Goal: Transaction & Acquisition: Purchase product/service

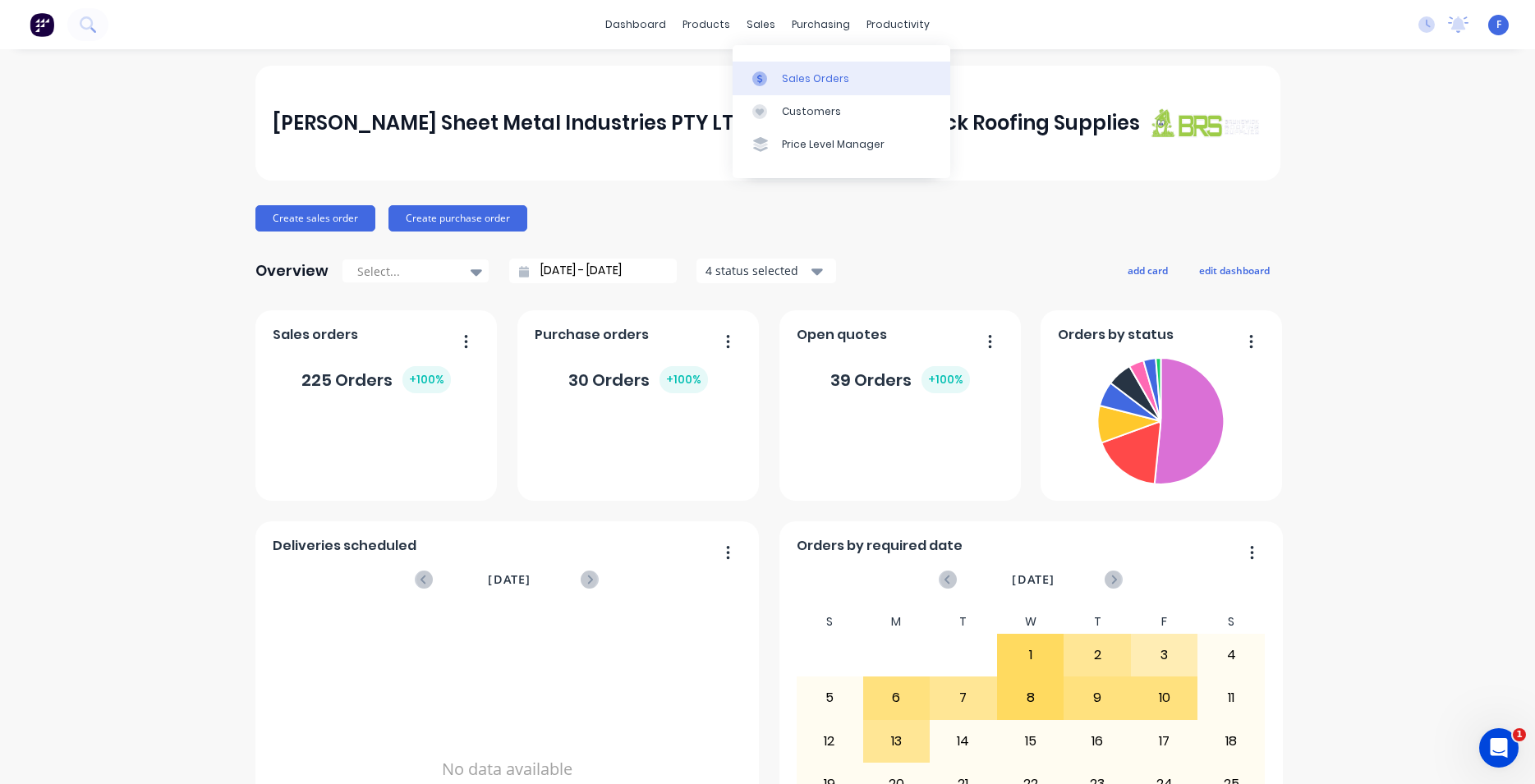
click at [788, 79] on div "Sales Orders" at bounding box center [815, 79] width 68 height 15
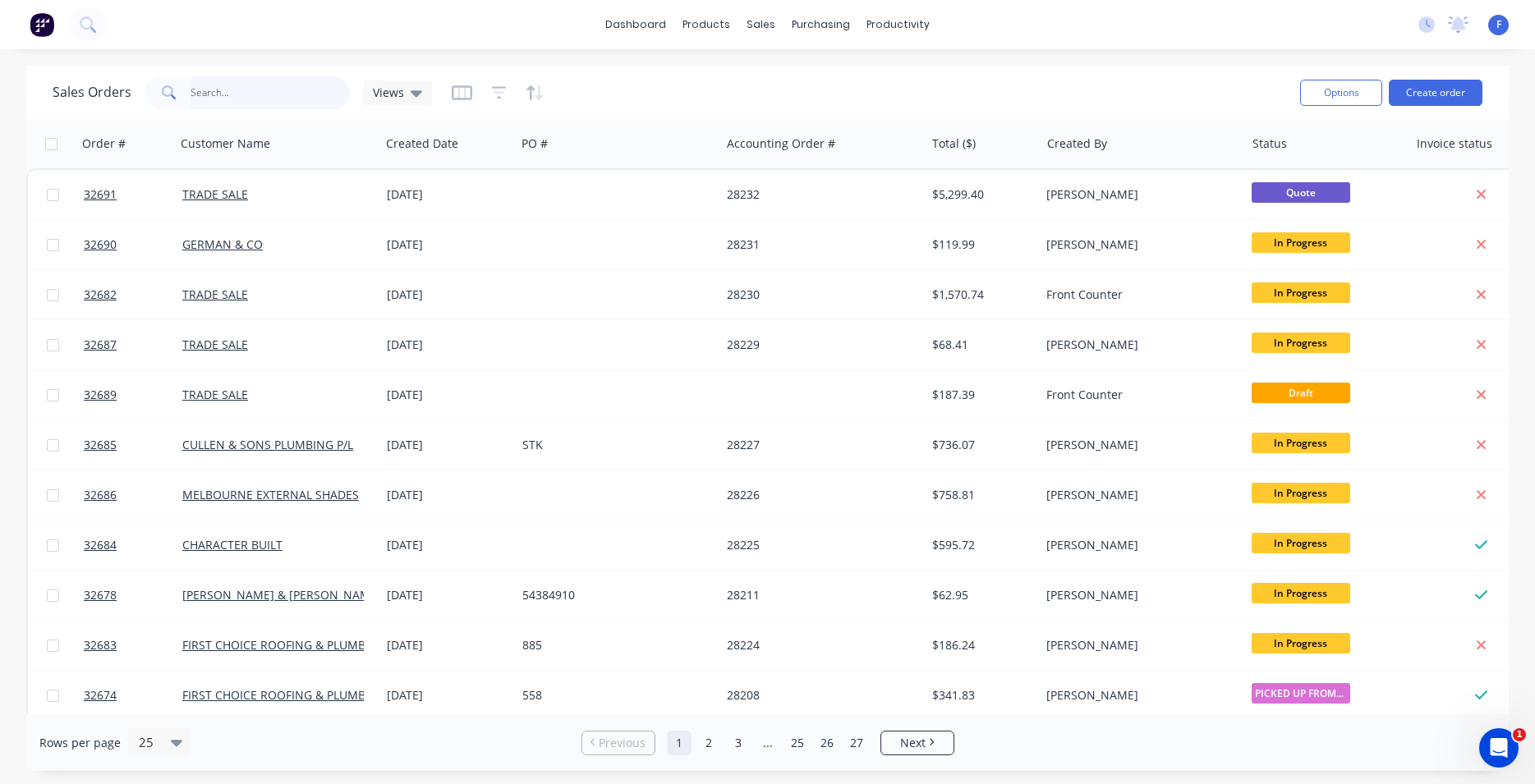
click at [248, 101] on input "text" at bounding box center [270, 93] width 160 height 33
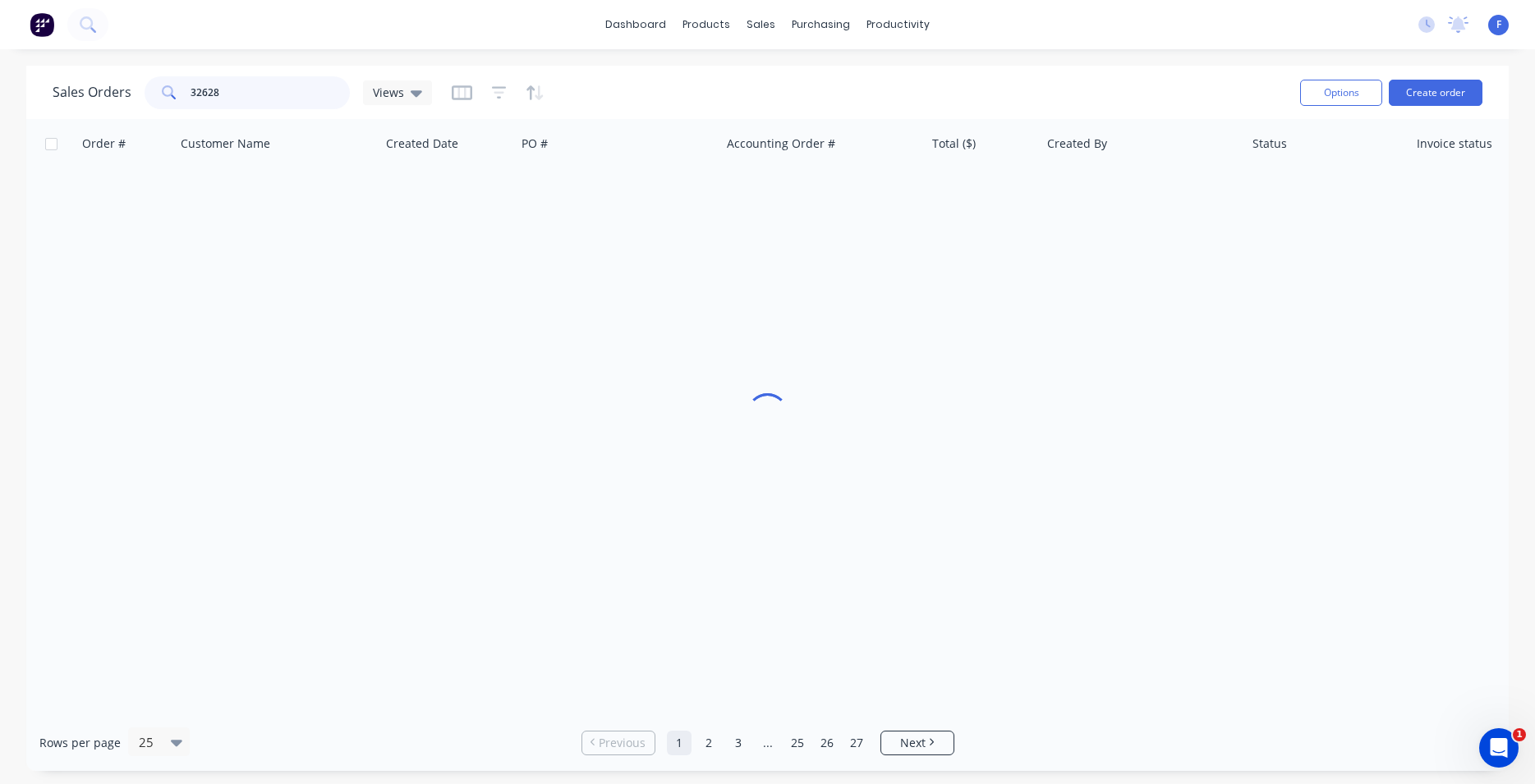
type input "32628"
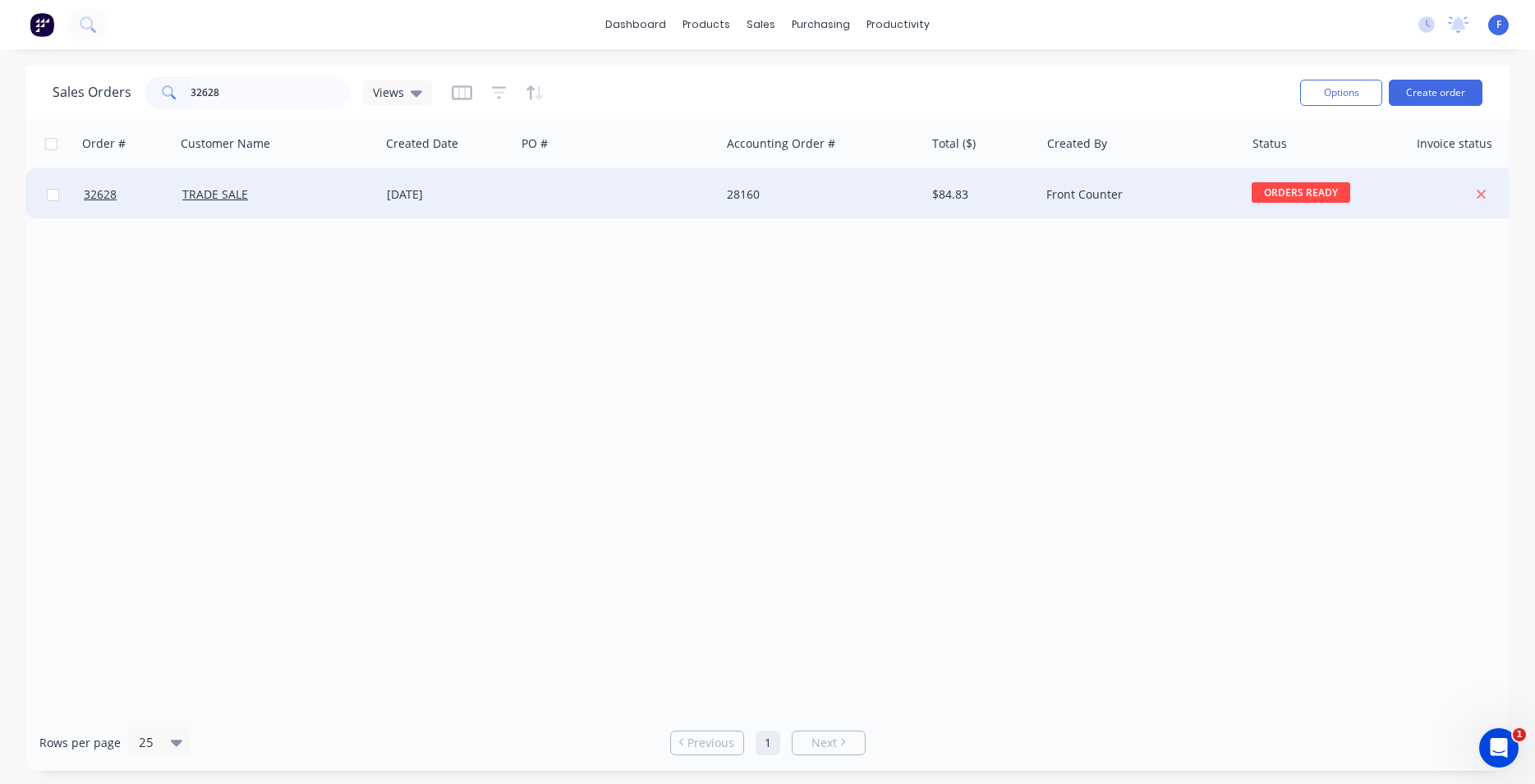
click at [368, 206] on div "TRADE SALE" at bounding box center [278, 195] width 205 height 49
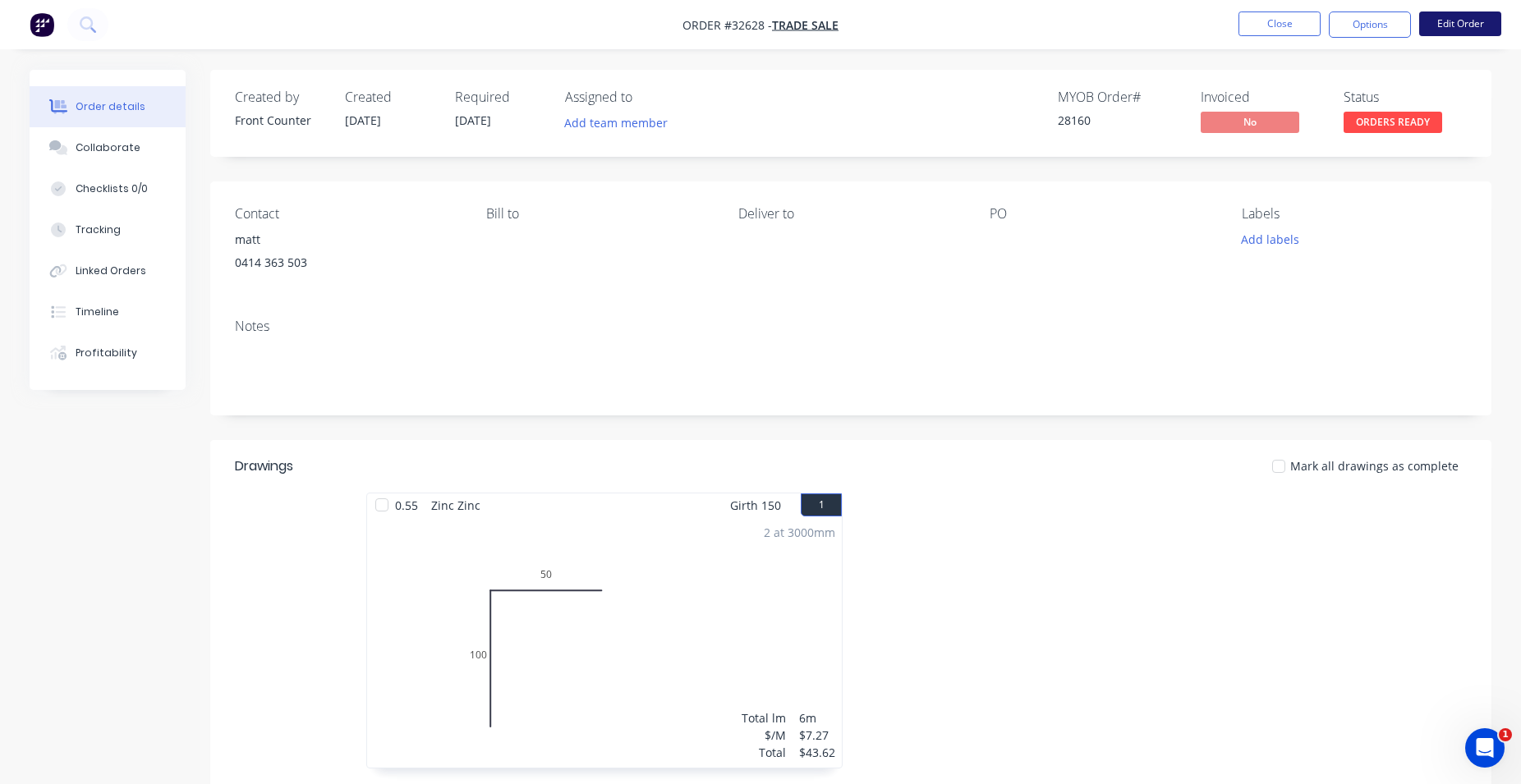
click at [1439, 29] on button "Edit Order" at bounding box center [1461, 24] width 82 height 25
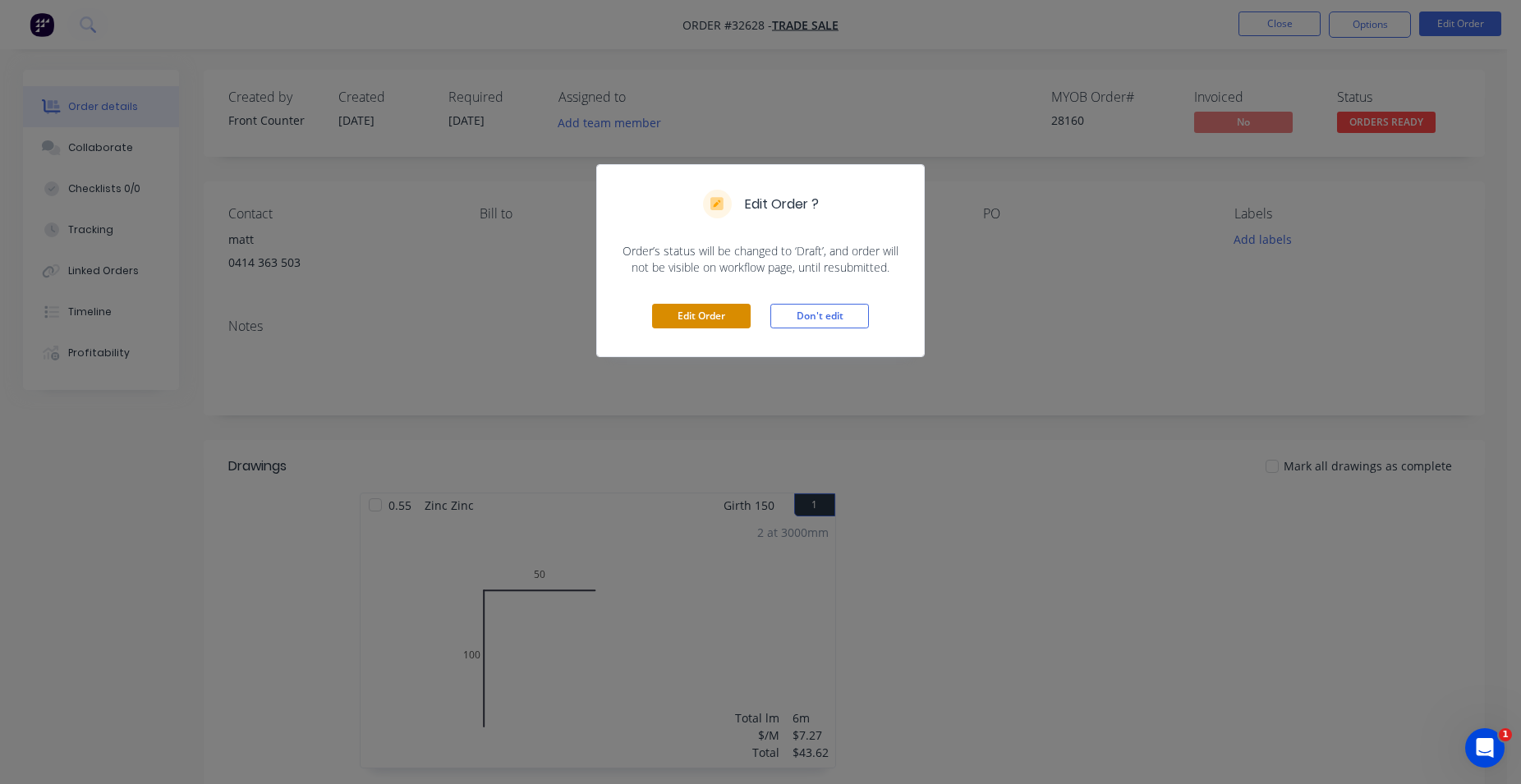
click at [669, 317] on button "Edit Order" at bounding box center [701, 315] width 99 height 25
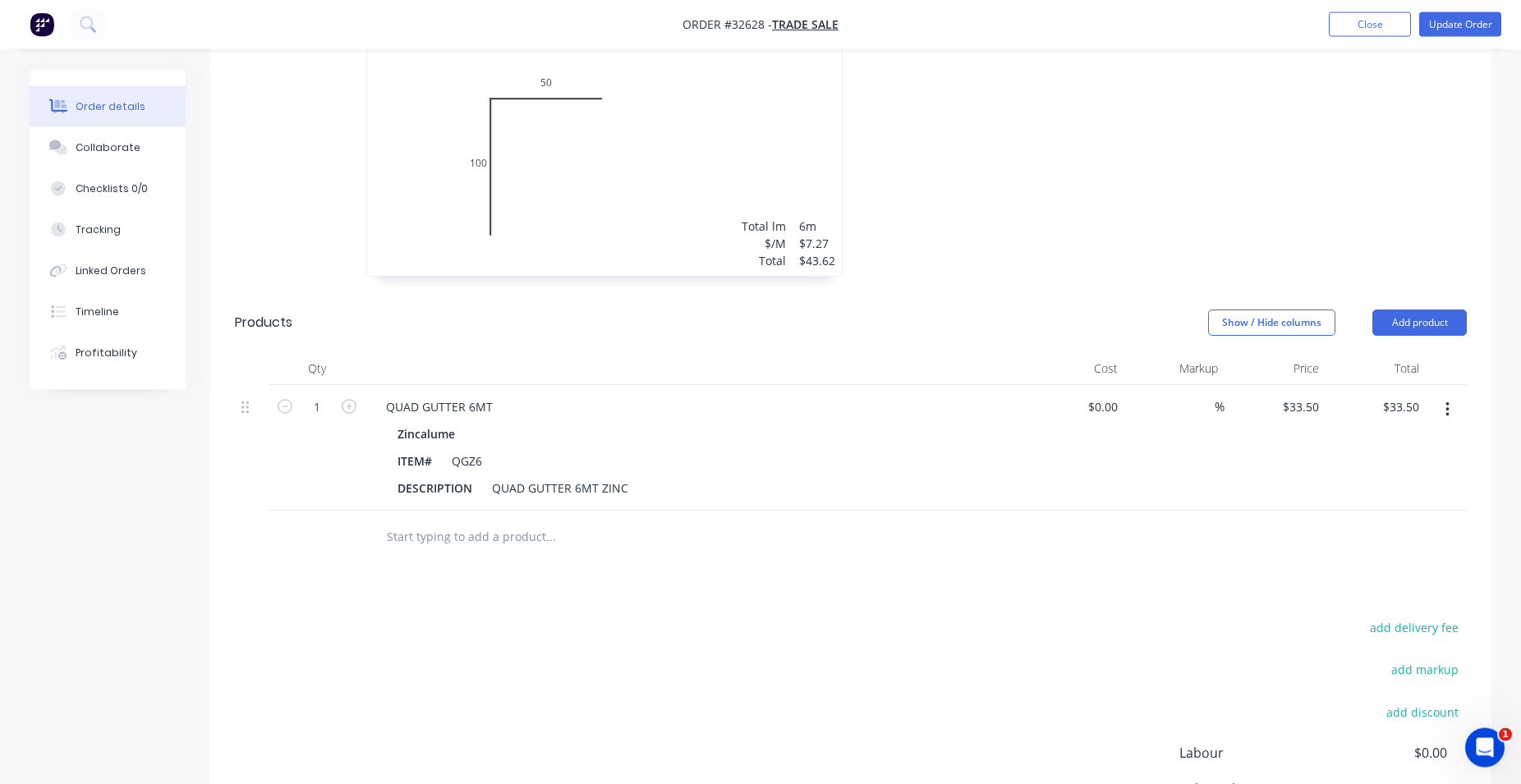
scroll to position [587, 0]
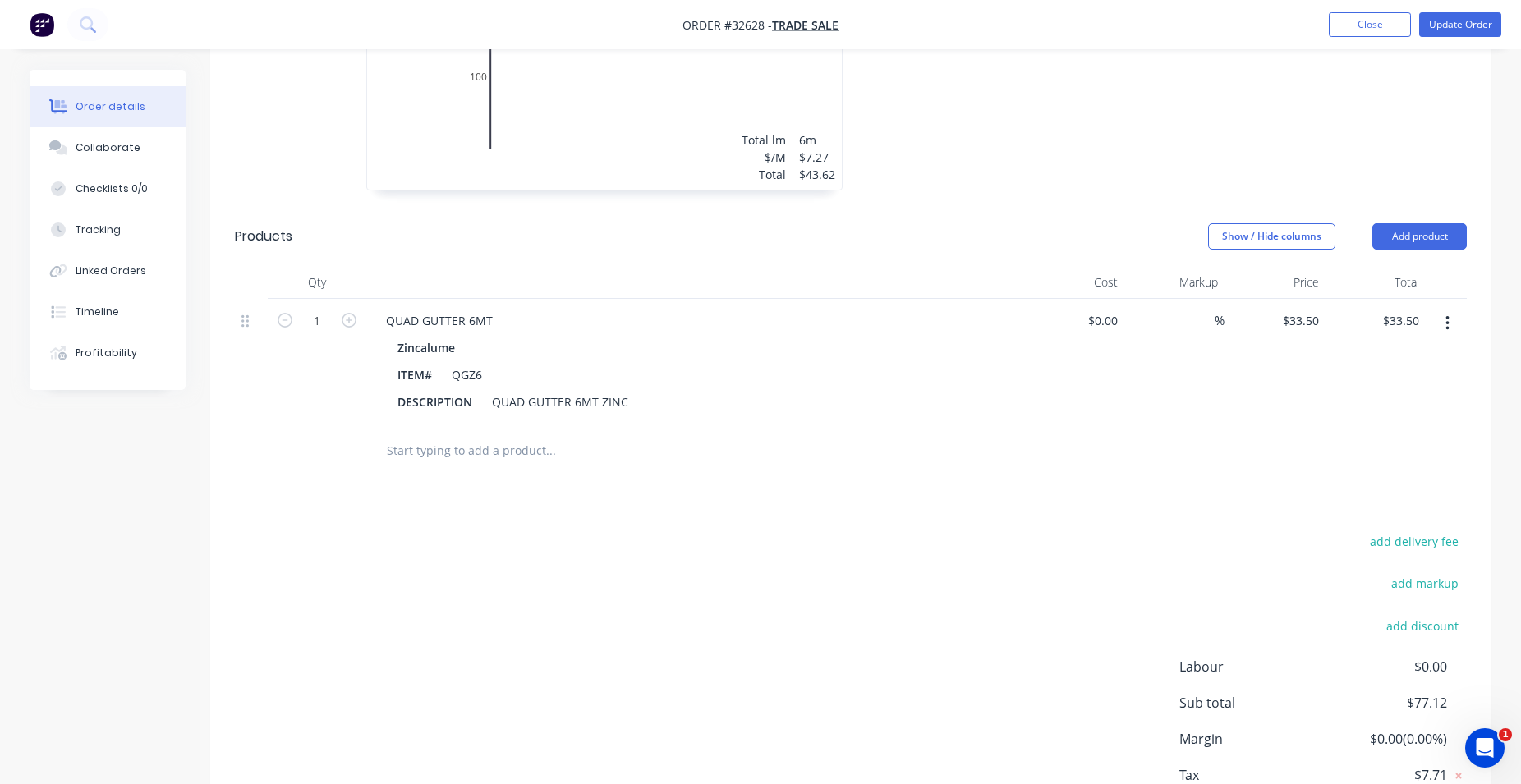
click at [492, 447] on input "text" at bounding box center [549, 450] width 328 height 33
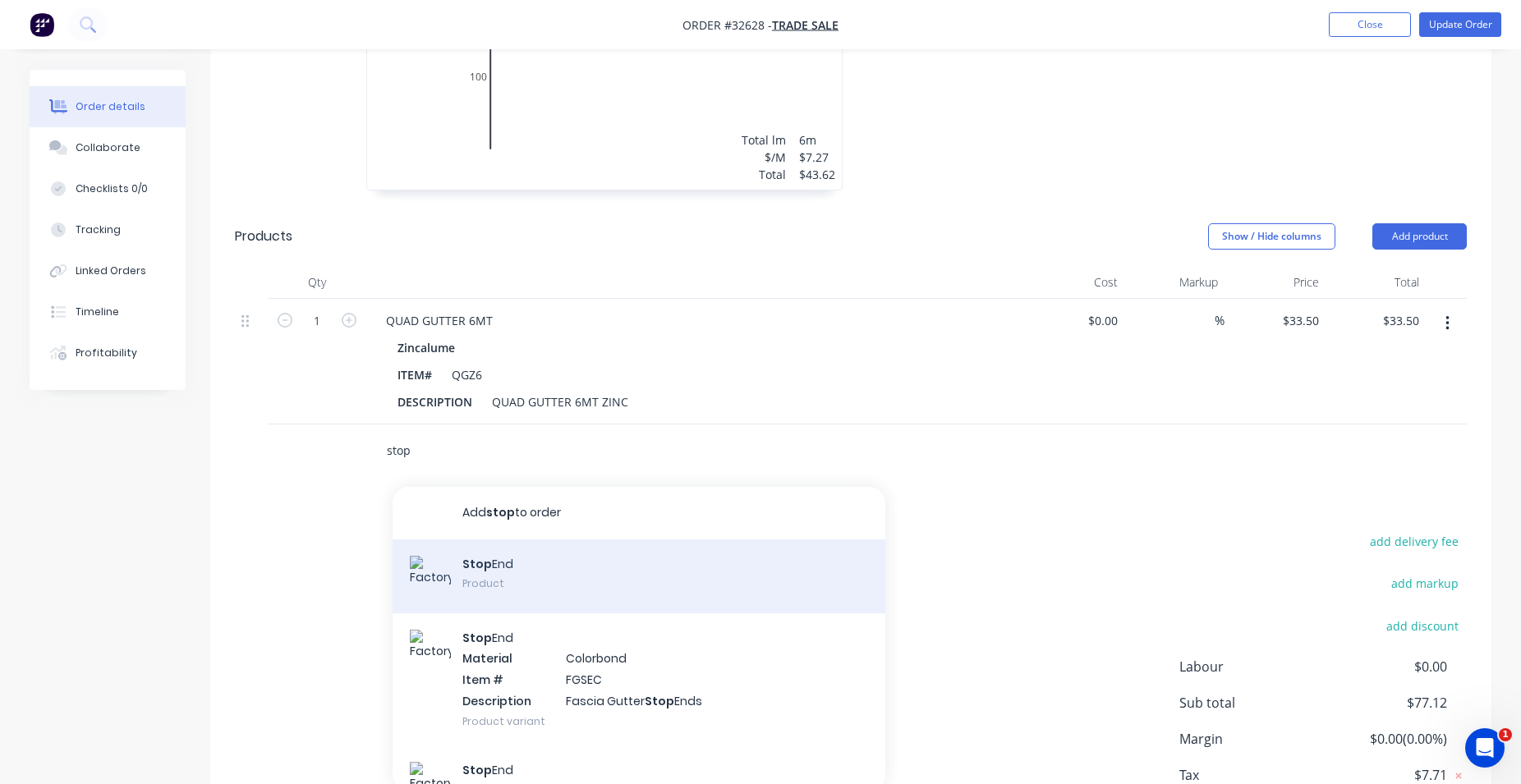
type input "stop"
click at [551, 574] on div "Stop End Product" at bounding box center [638, 576] width 493 height 74
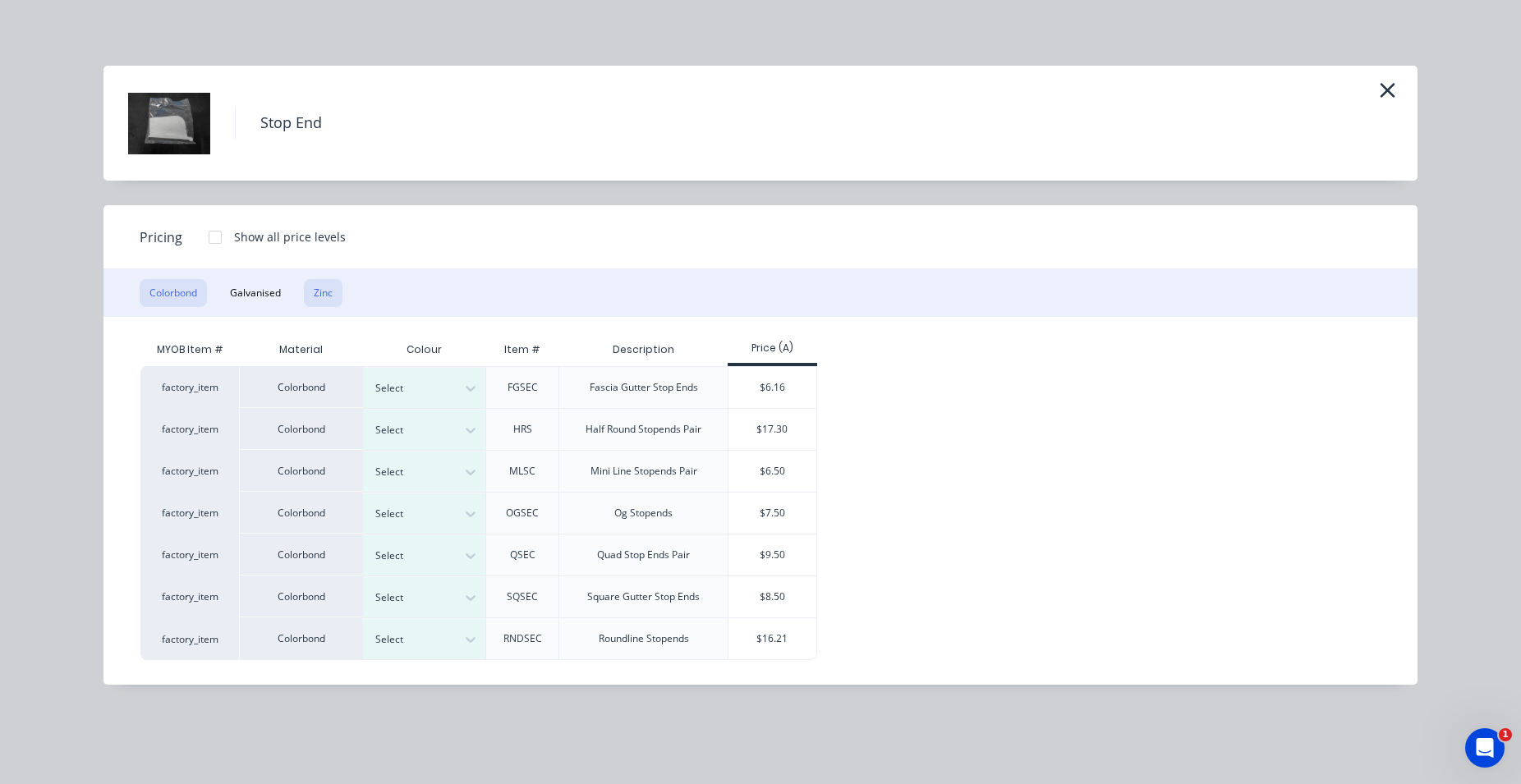
click at [317, 300] on button "Zinc" at bounding box center [323, 292] width 38 height 28
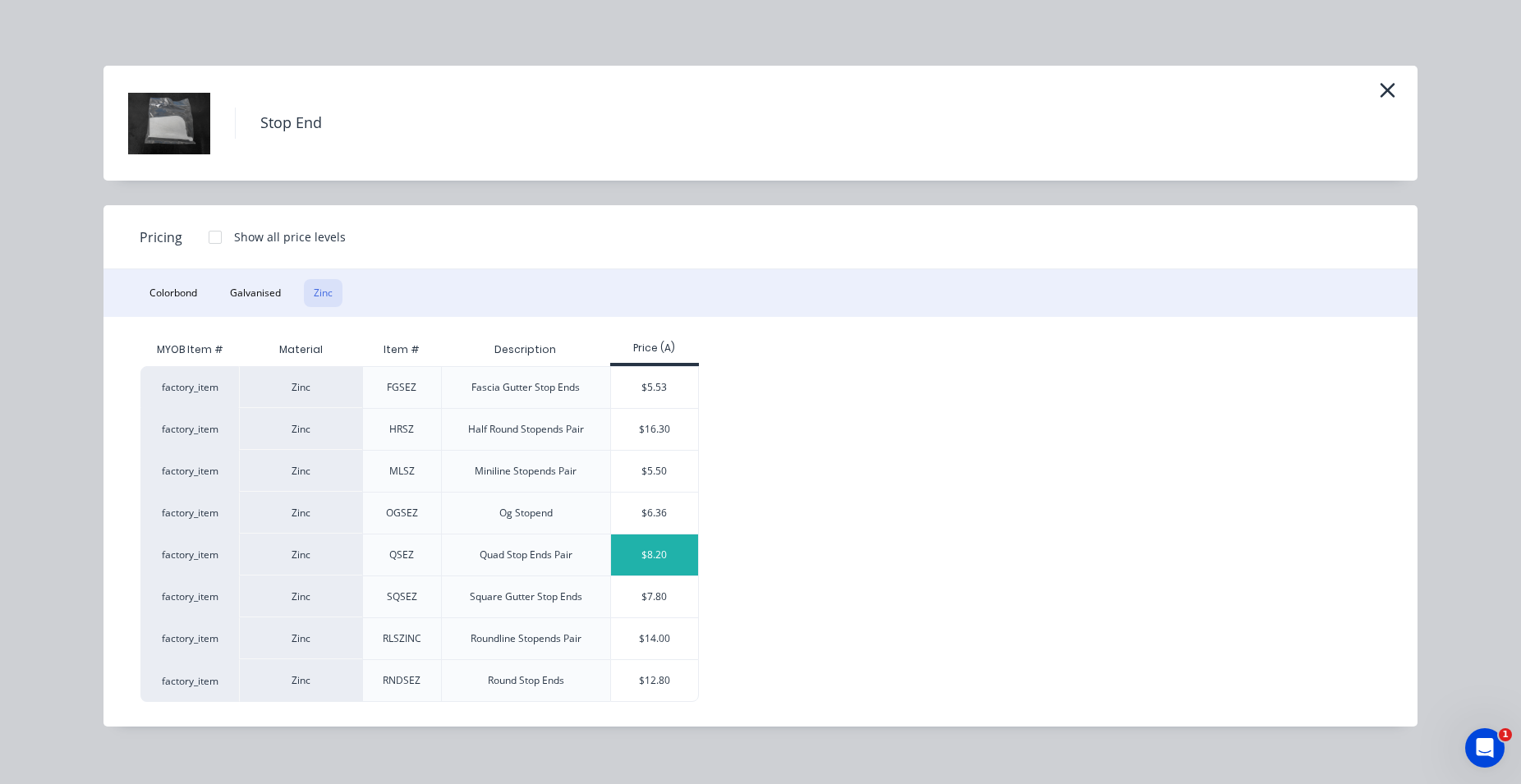
click at [652, 561] on div "$8.20" at bounding box center [654, 555] width 88 height 41
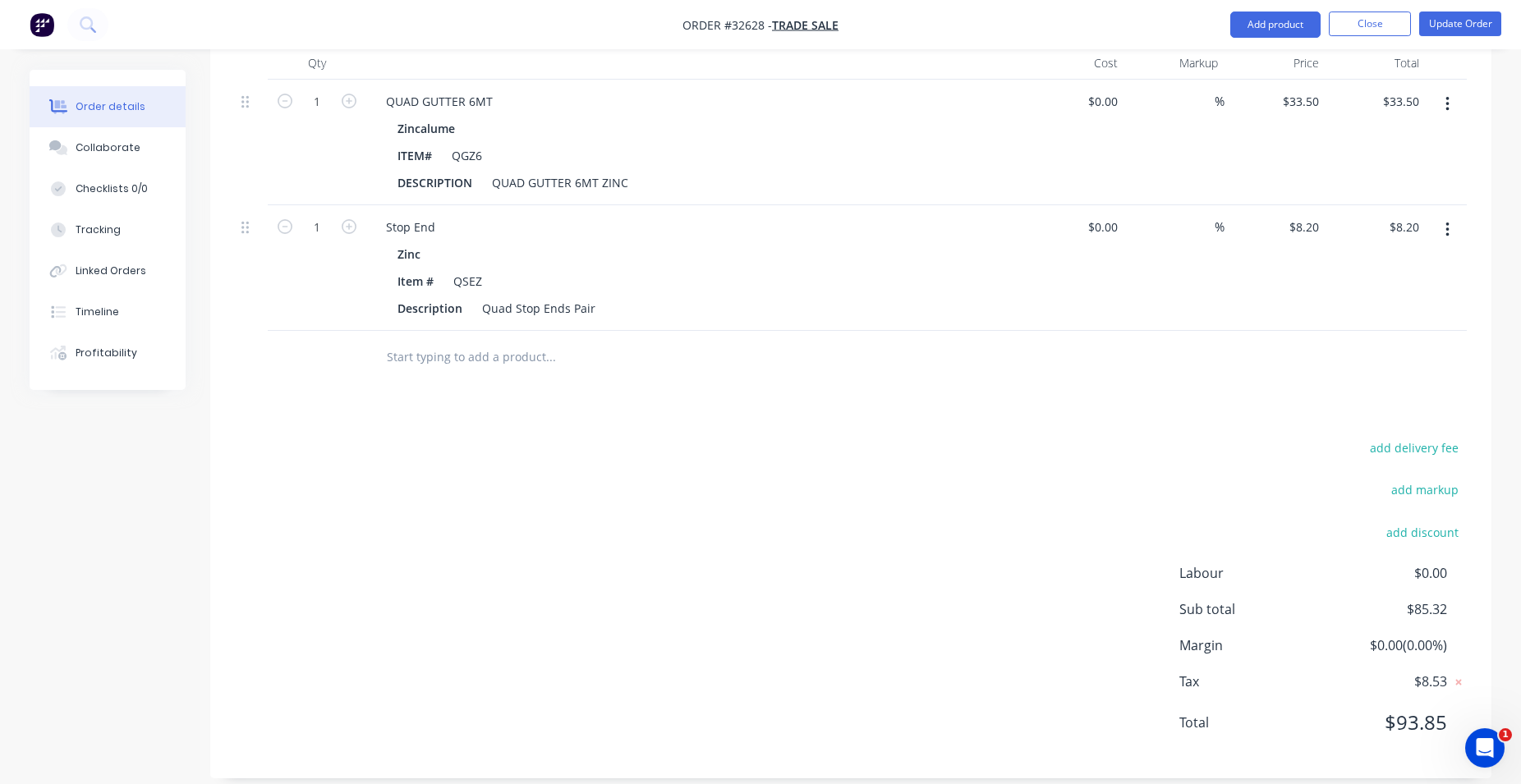
scroll to position [824, 0]
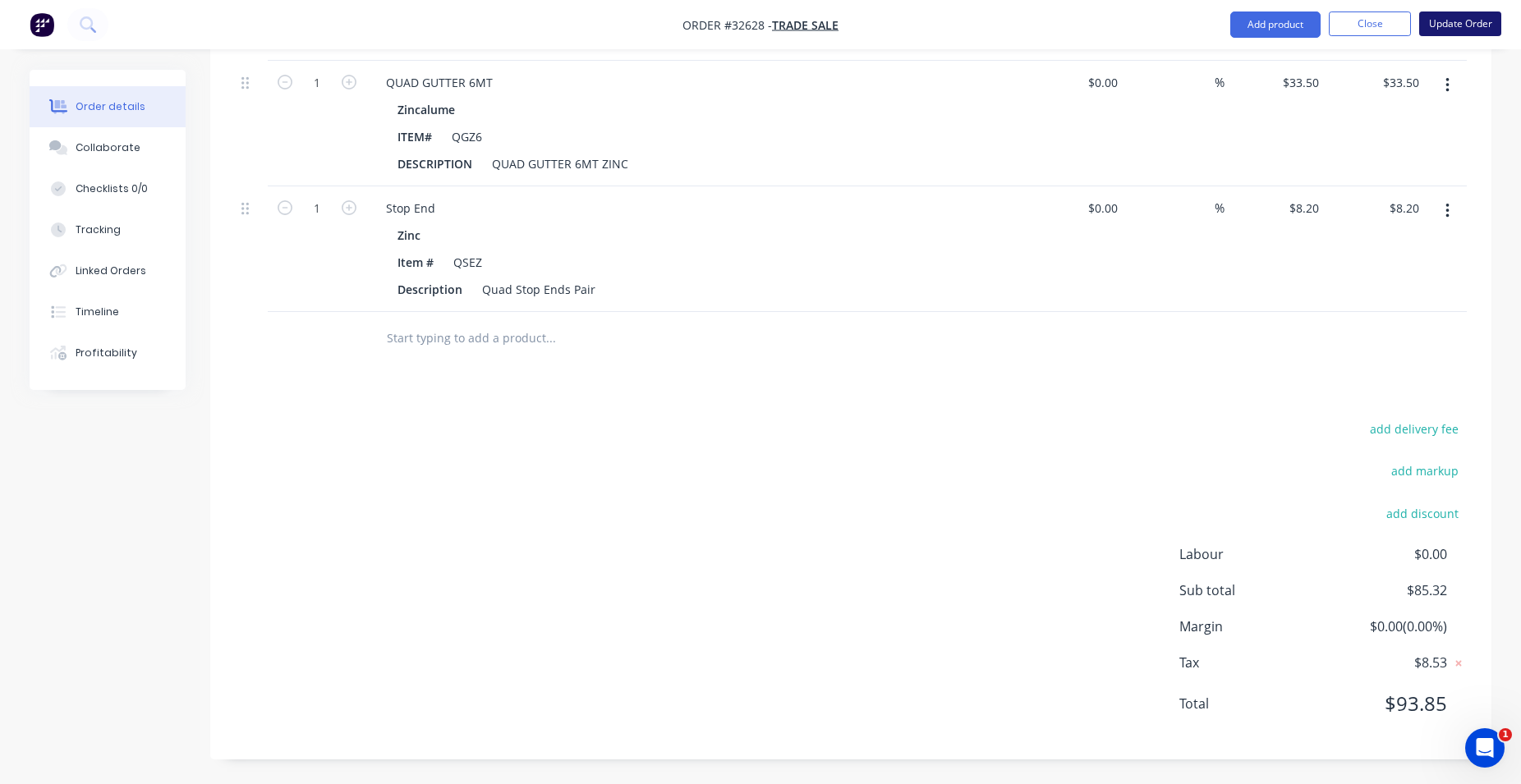
click at [1441, 24] on button "Update Order" at bounding box center [1461, 24] width 82 height 25
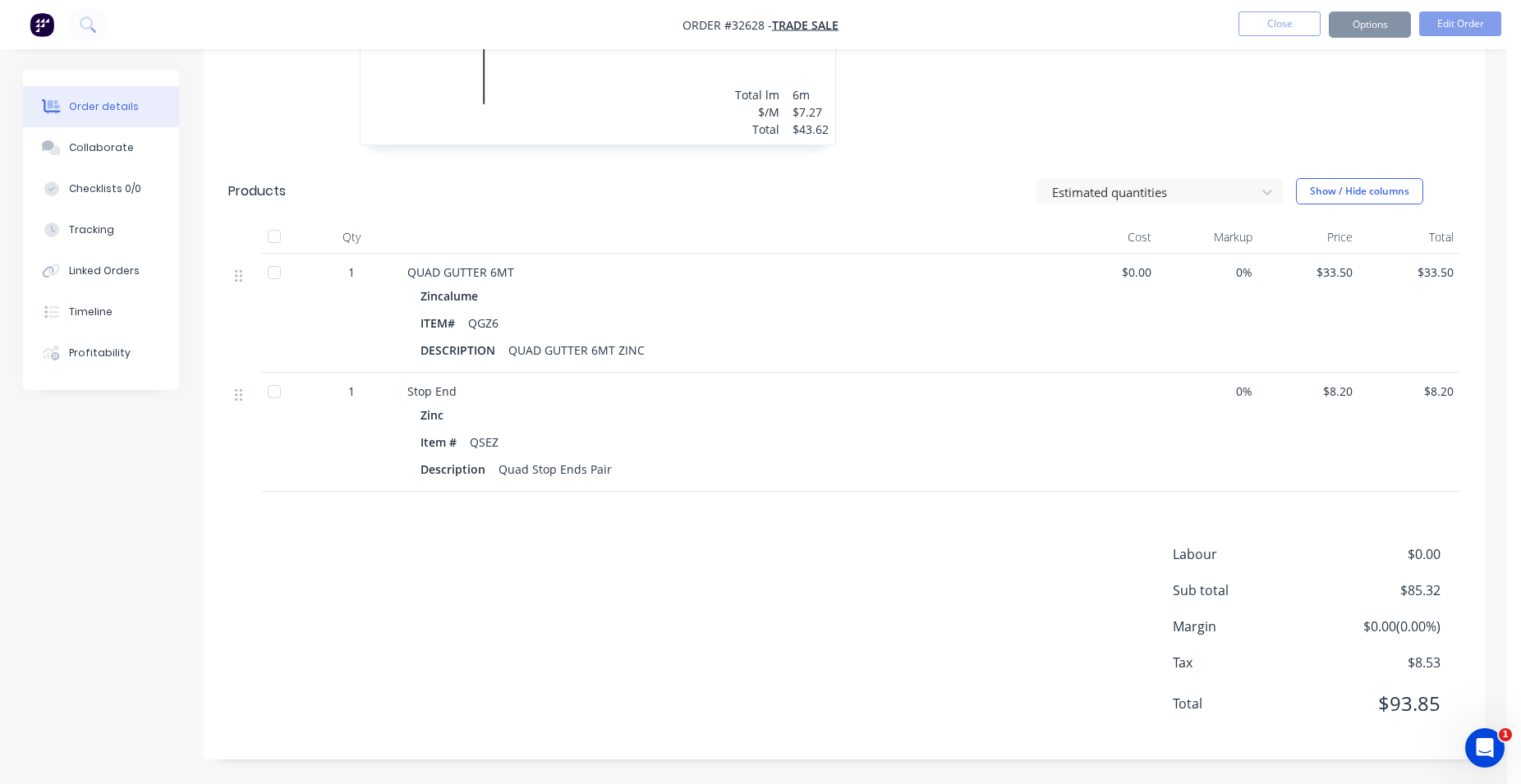
scroll to position [0, 0]
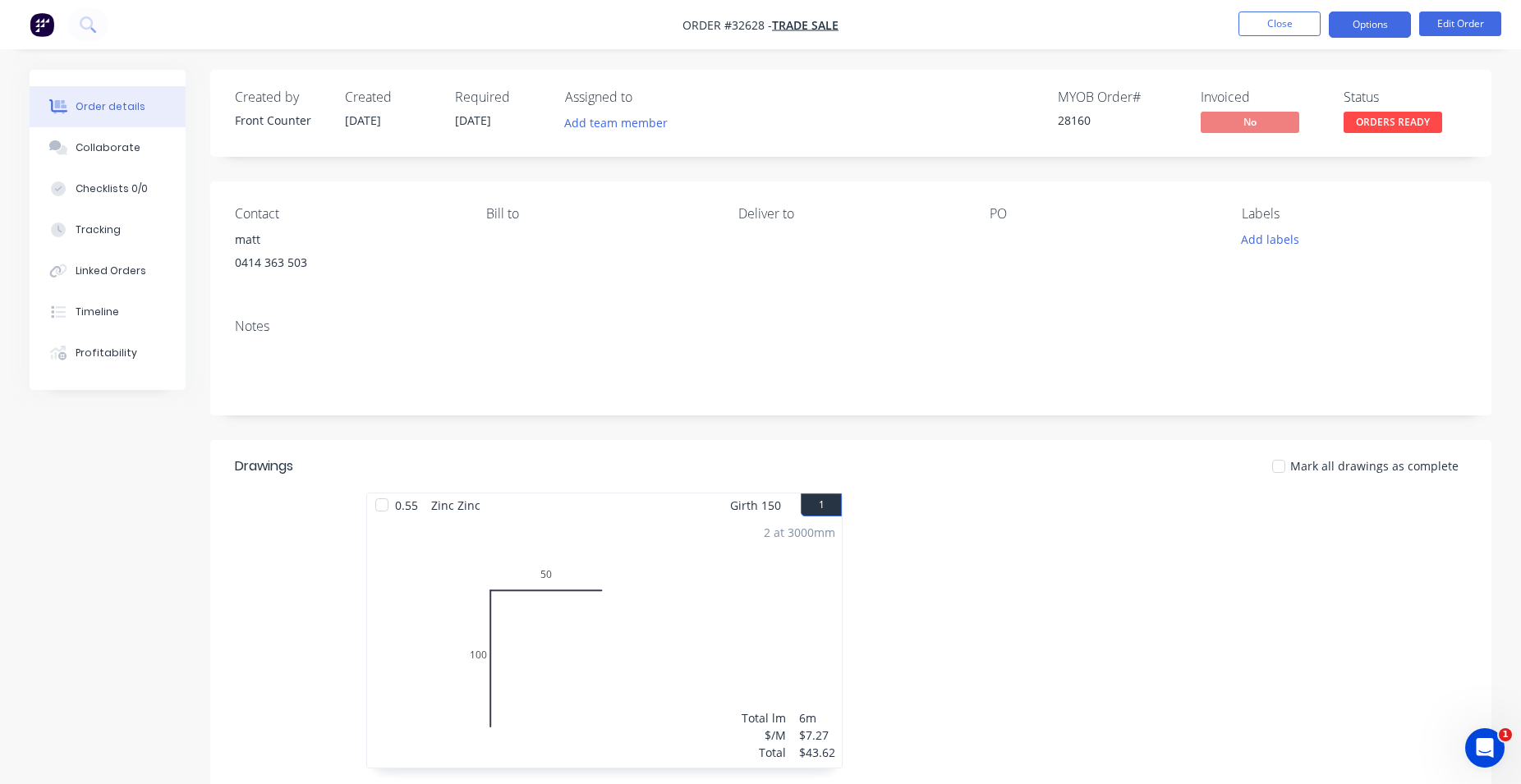
click at [1374, 28] on button "Options" at bounding box center [1370, 25] width 82 height 26
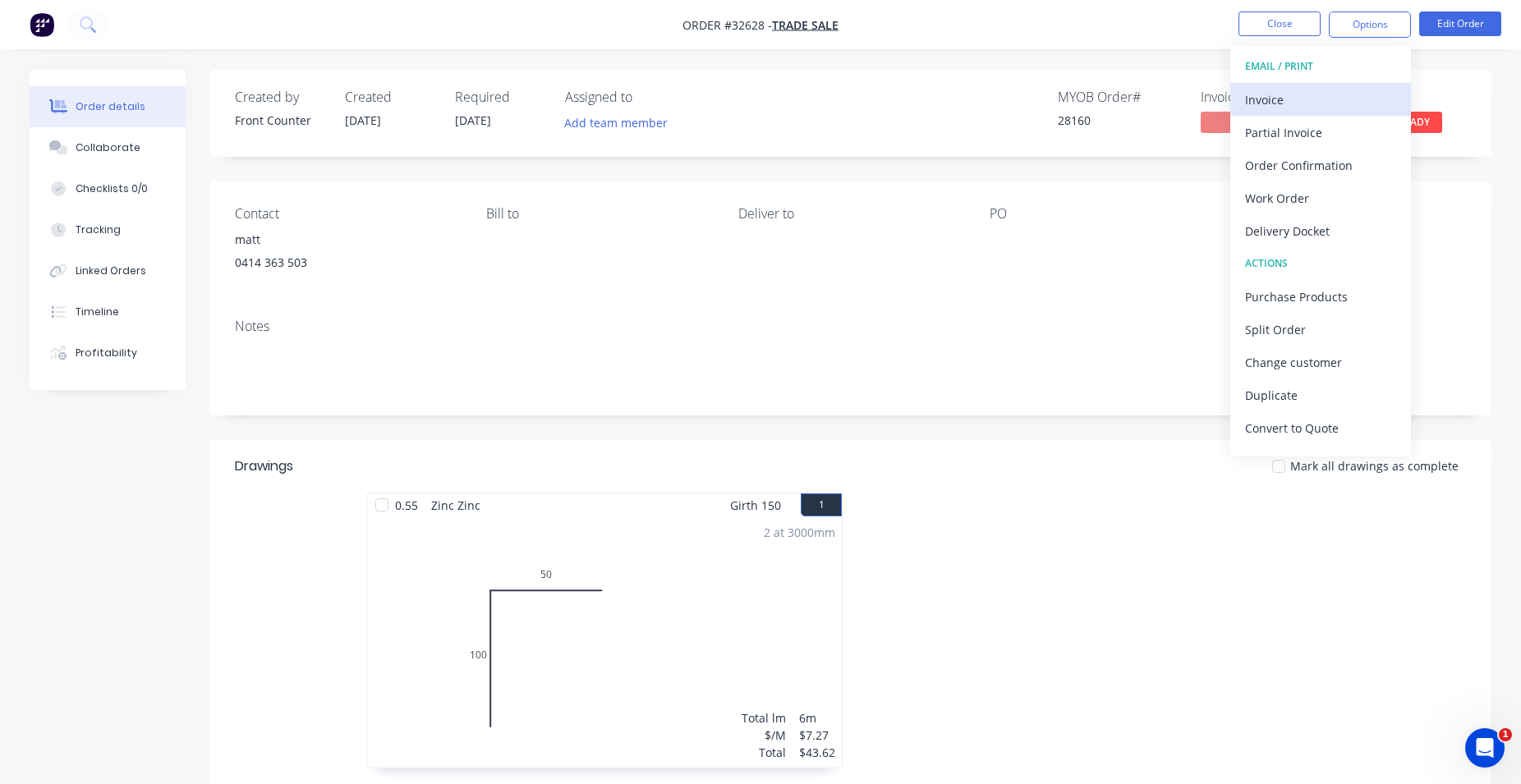
click at [1271, 104] on div "Invoice" at bounding box center [1320, 100] width 151 height 24
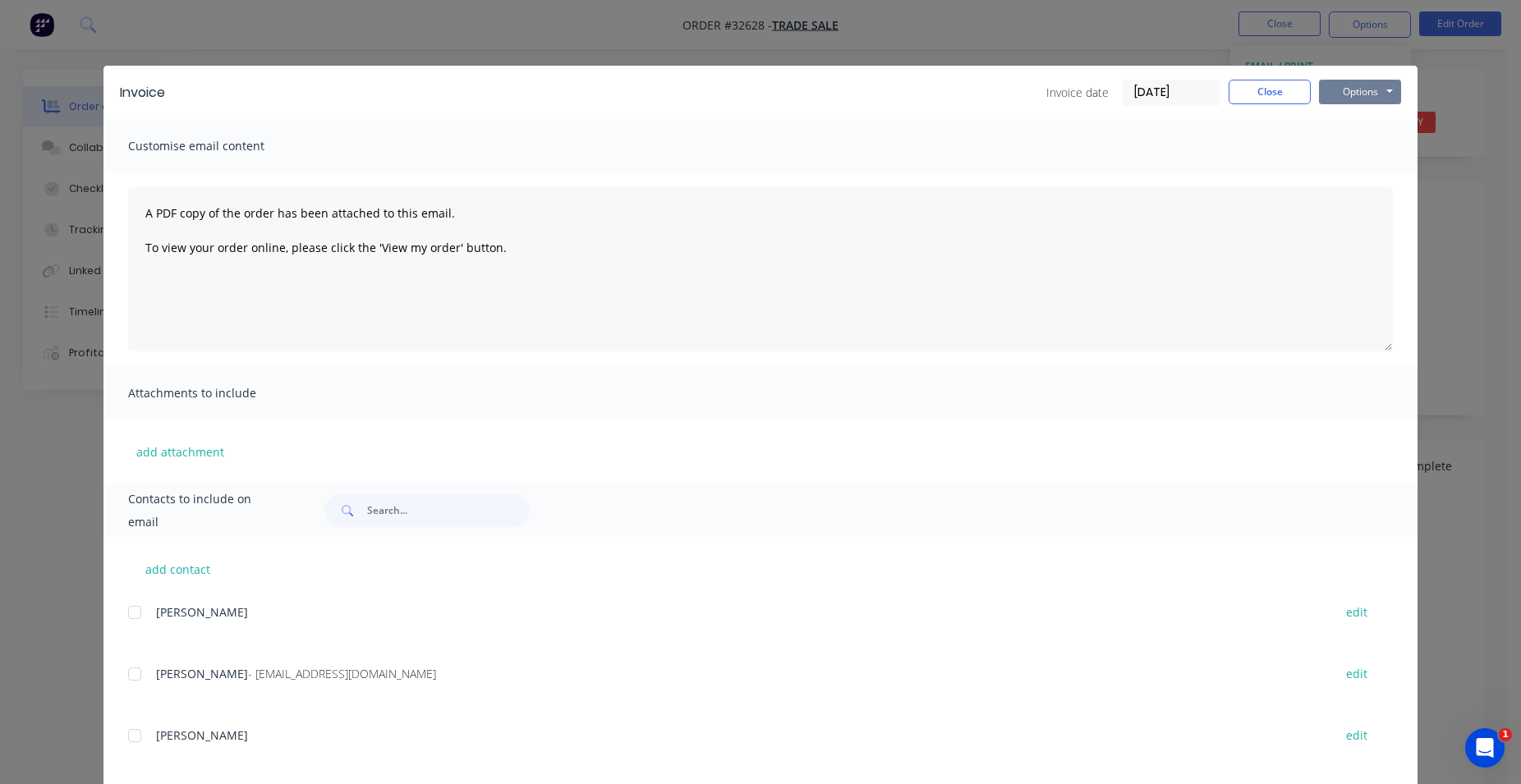
click at [1338, 92] on button "Options" at bounding box center [1360, 91] width 82 height 25
click at [1387, 143] on button "Print" at bounding box center [1371, 148] width 105 height 27
click at [1242, 93] on button "Close" at bounding box center [1270, 91] width 82 height 25
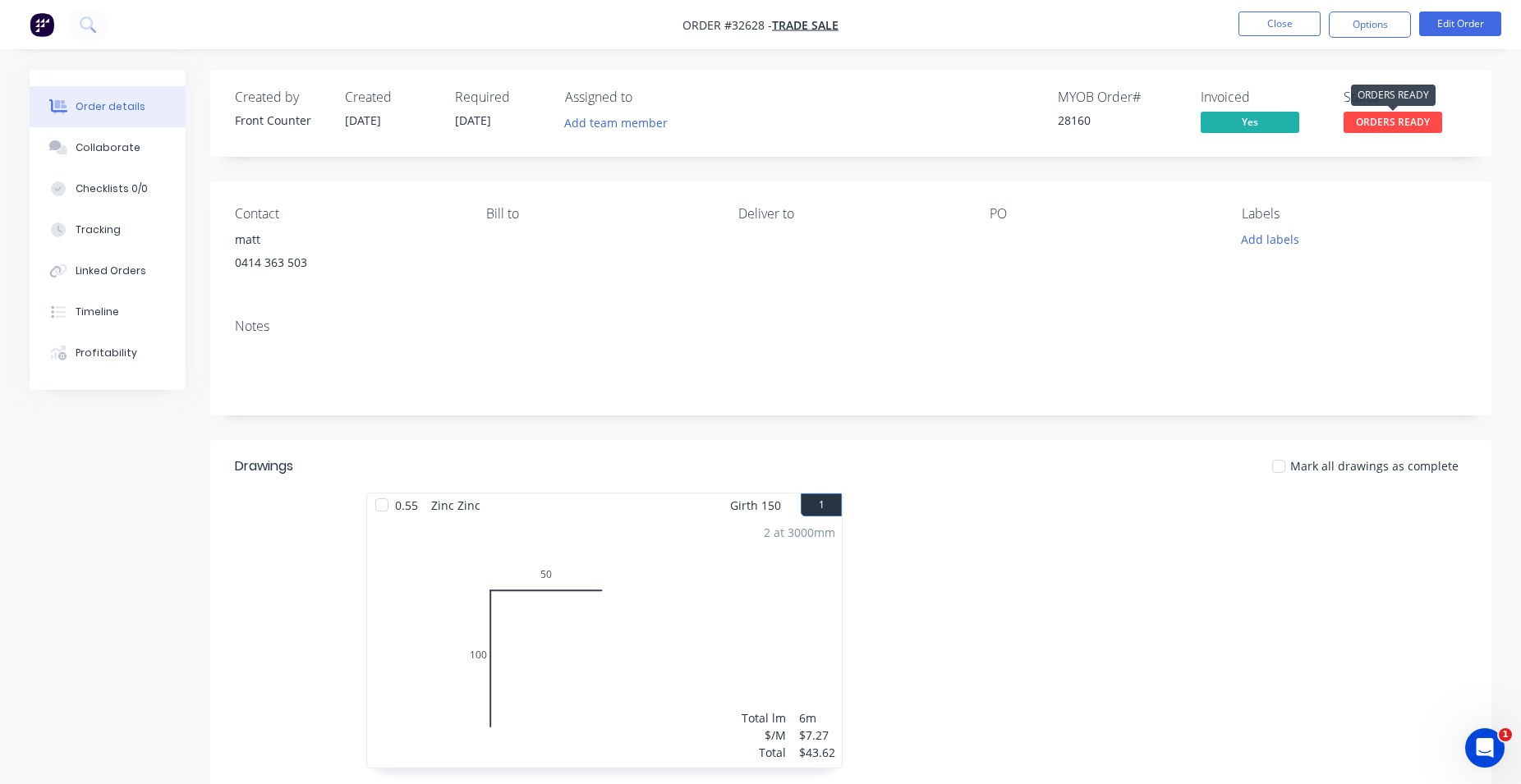
click at [1370, 122] on span "ORDERS READY" at bounding box center [1393, 122] width 99 height 20
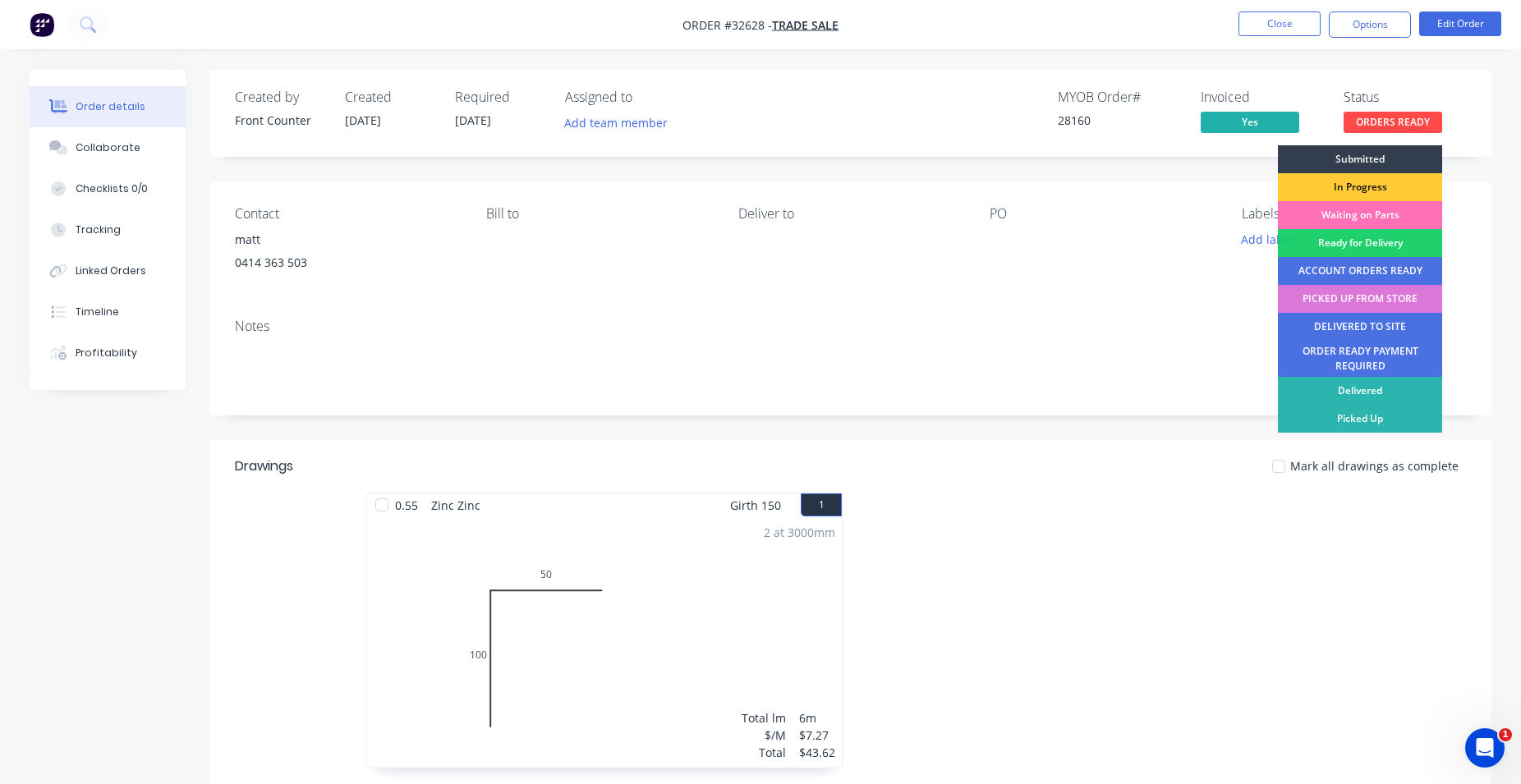
click at [1379, 300] on div "PICKED UP FROM STORE" at bounding box center [1360, 299] width 165 height 28
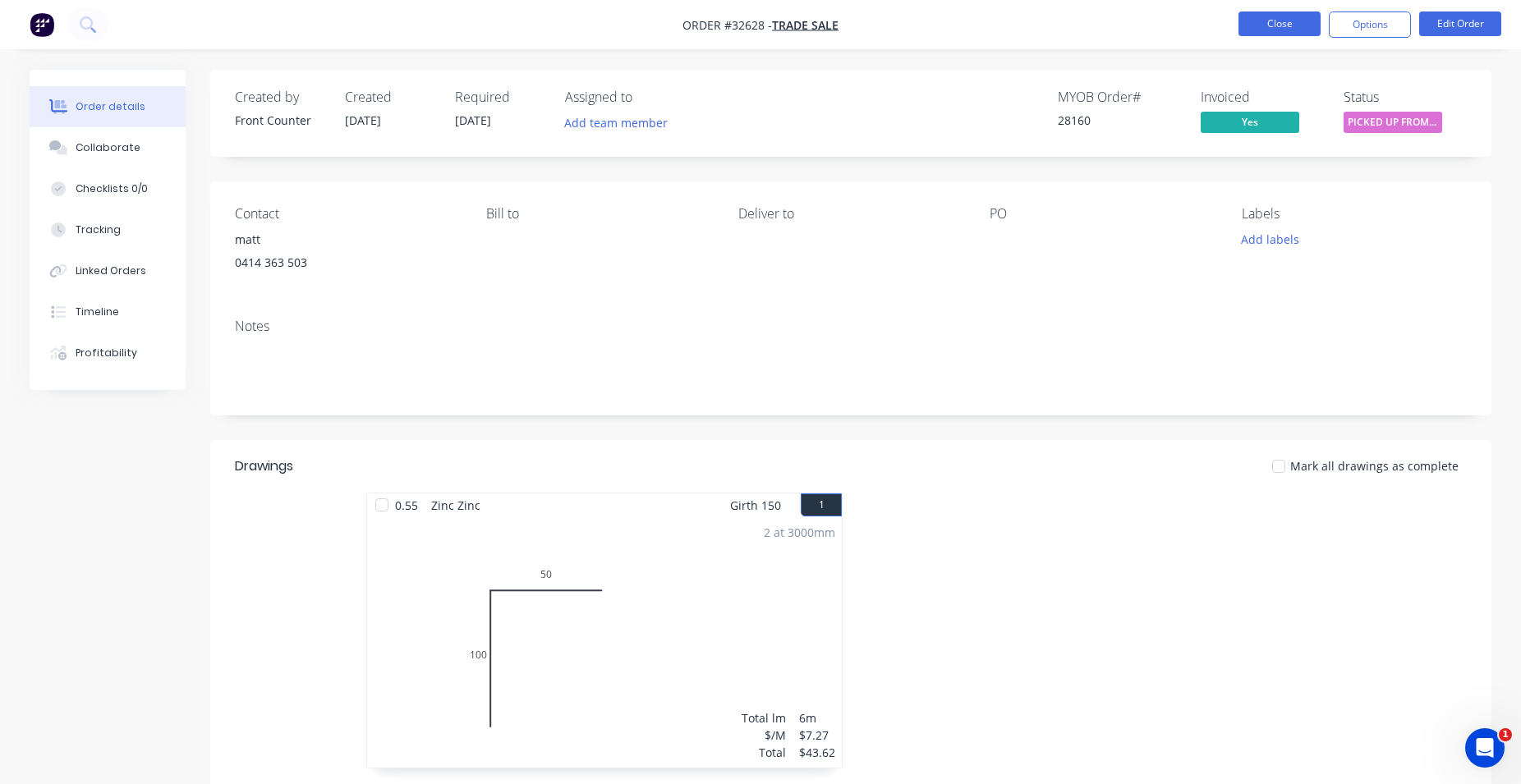
click at [1282, 17] on button "Close" at bounding box center [1280, 24] width 82 height 25
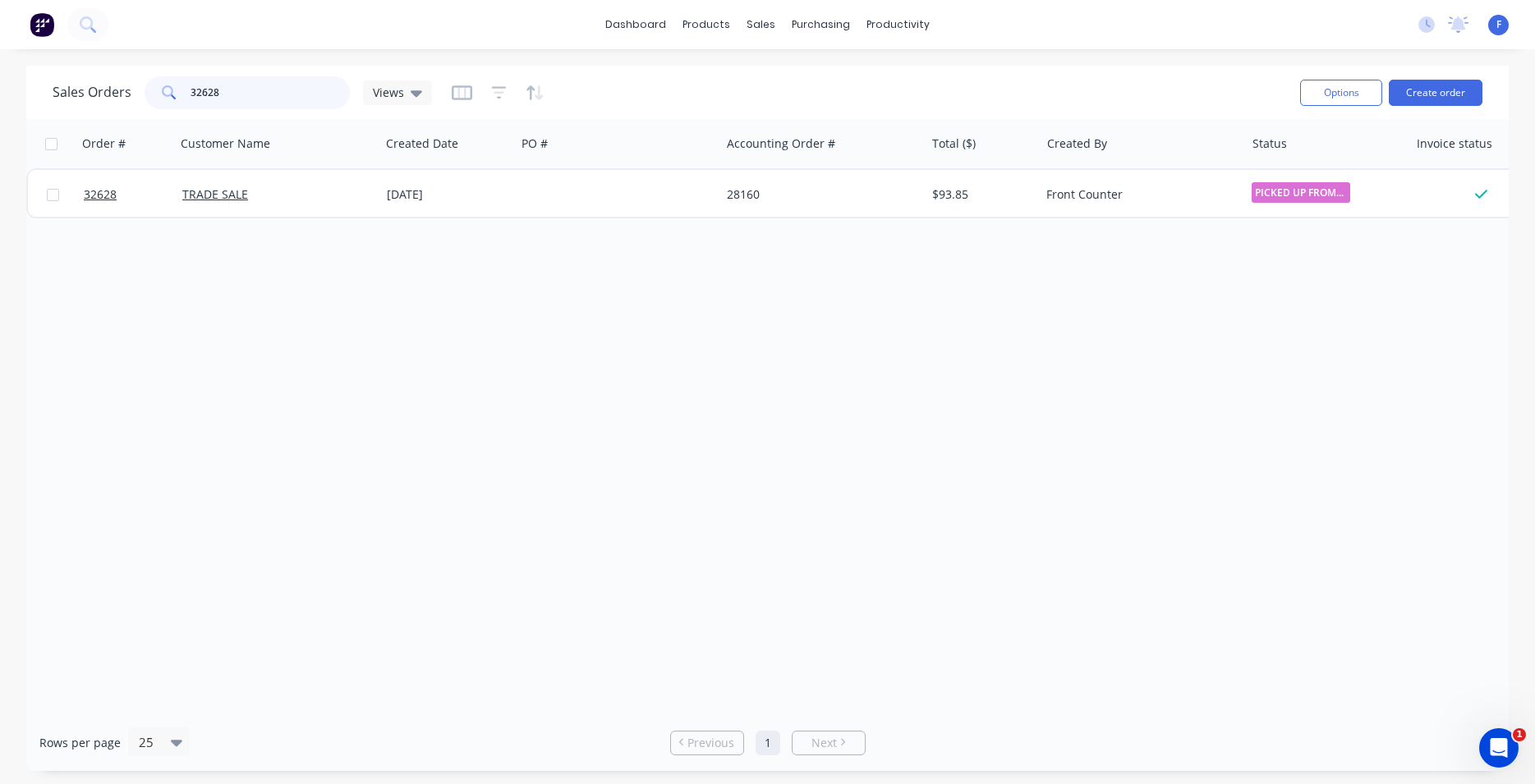
click at [236, 95] on input "32628" at bounding box center [270, 93] width 160 height 33
type input "3"
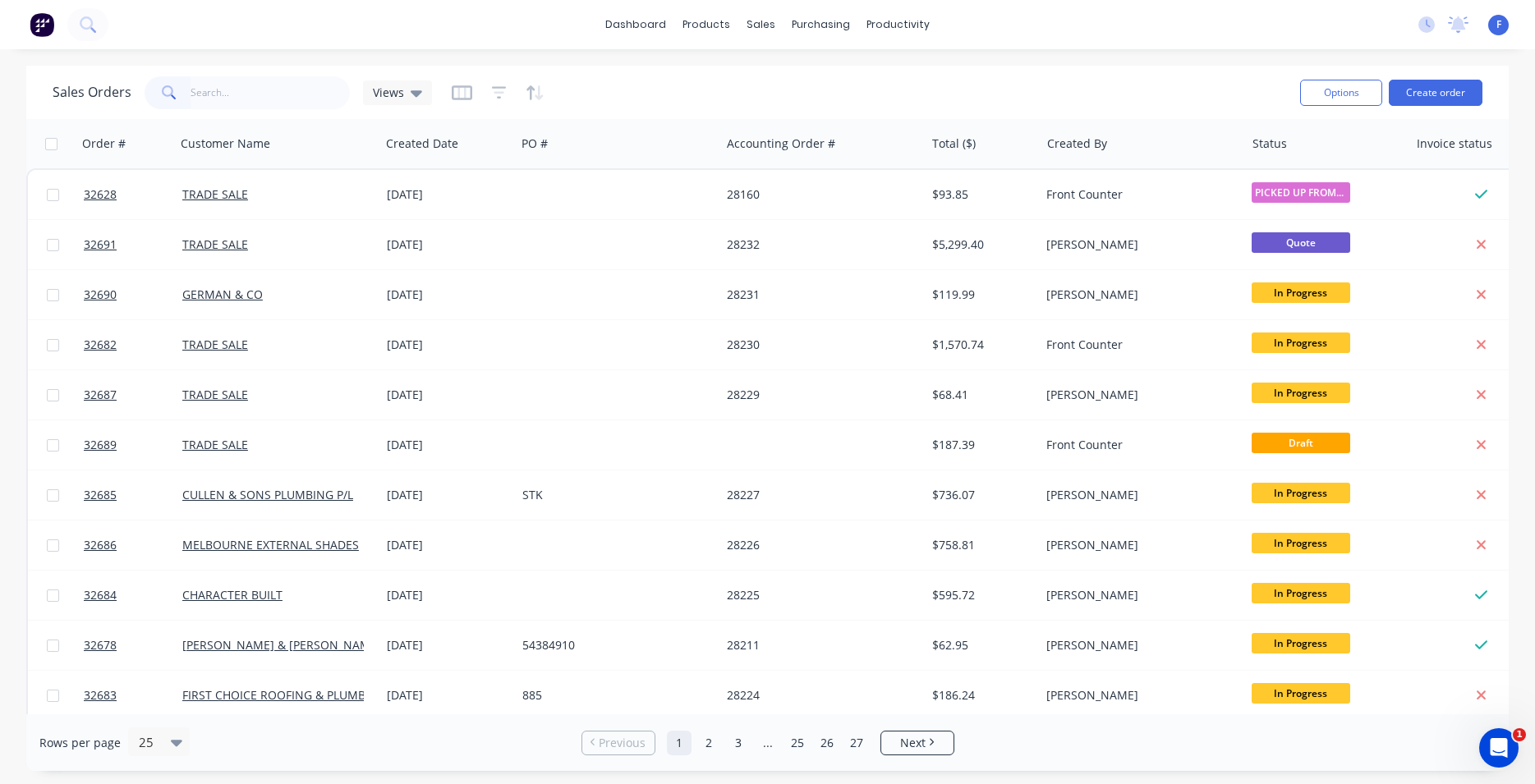
click at [37, 21] on img at bounding box center [41, 24] width 25 height 25
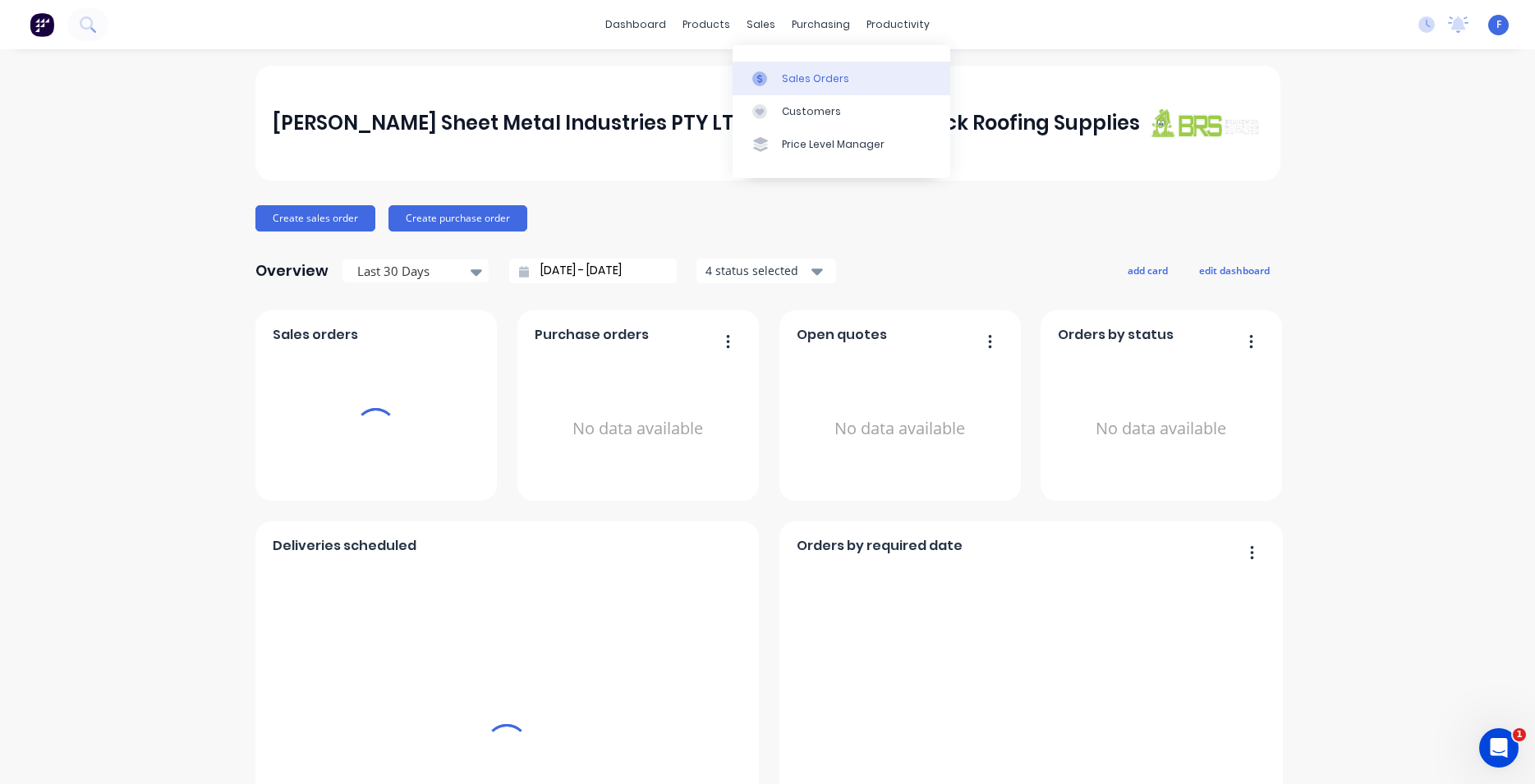
click at [815, 78] on div "Sales Orders" at bounding box center [815, 79] width 68 height 15
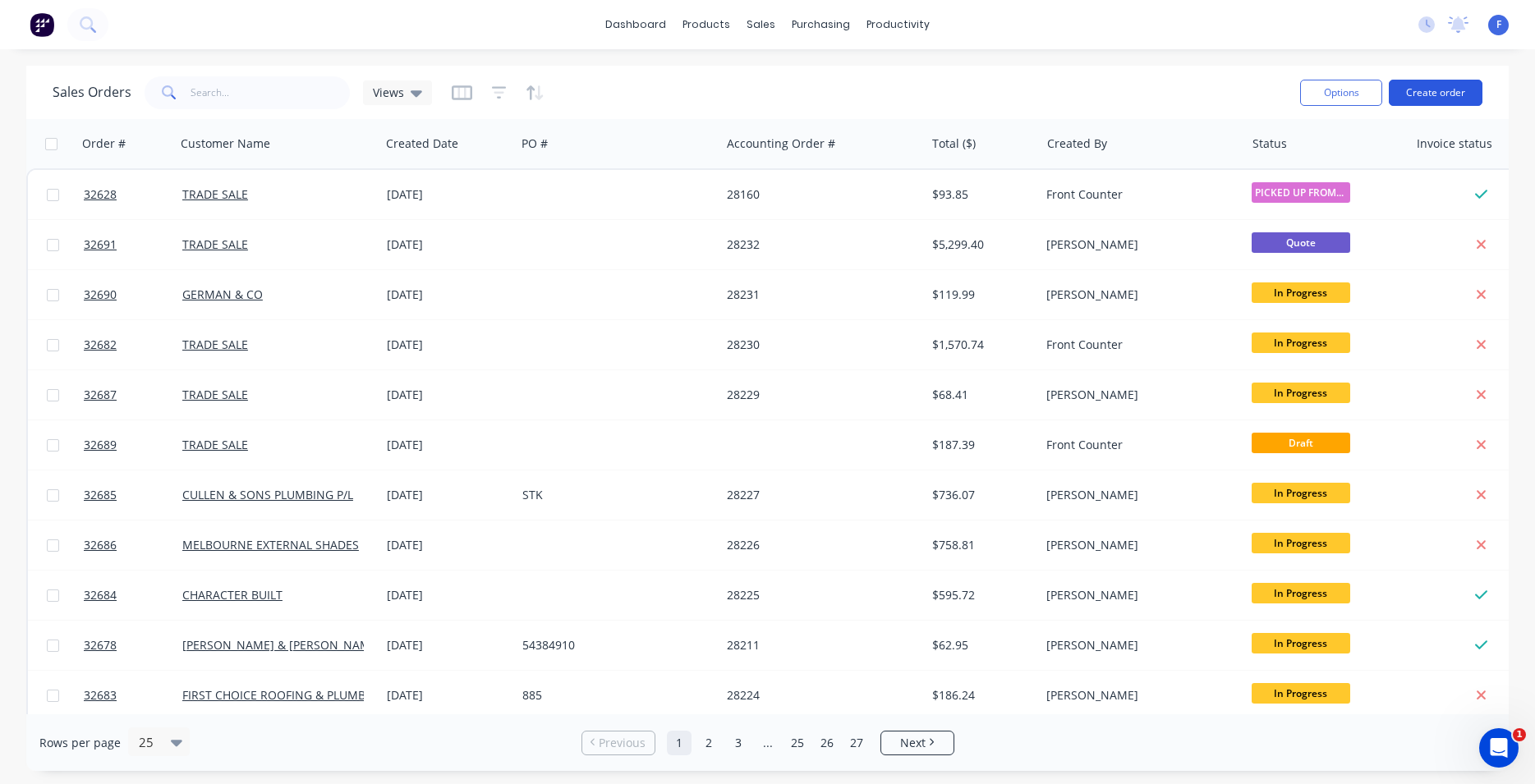
click at [1461, 97] on button "Create order" at bounding box center [1435, 92] width 93 height 26
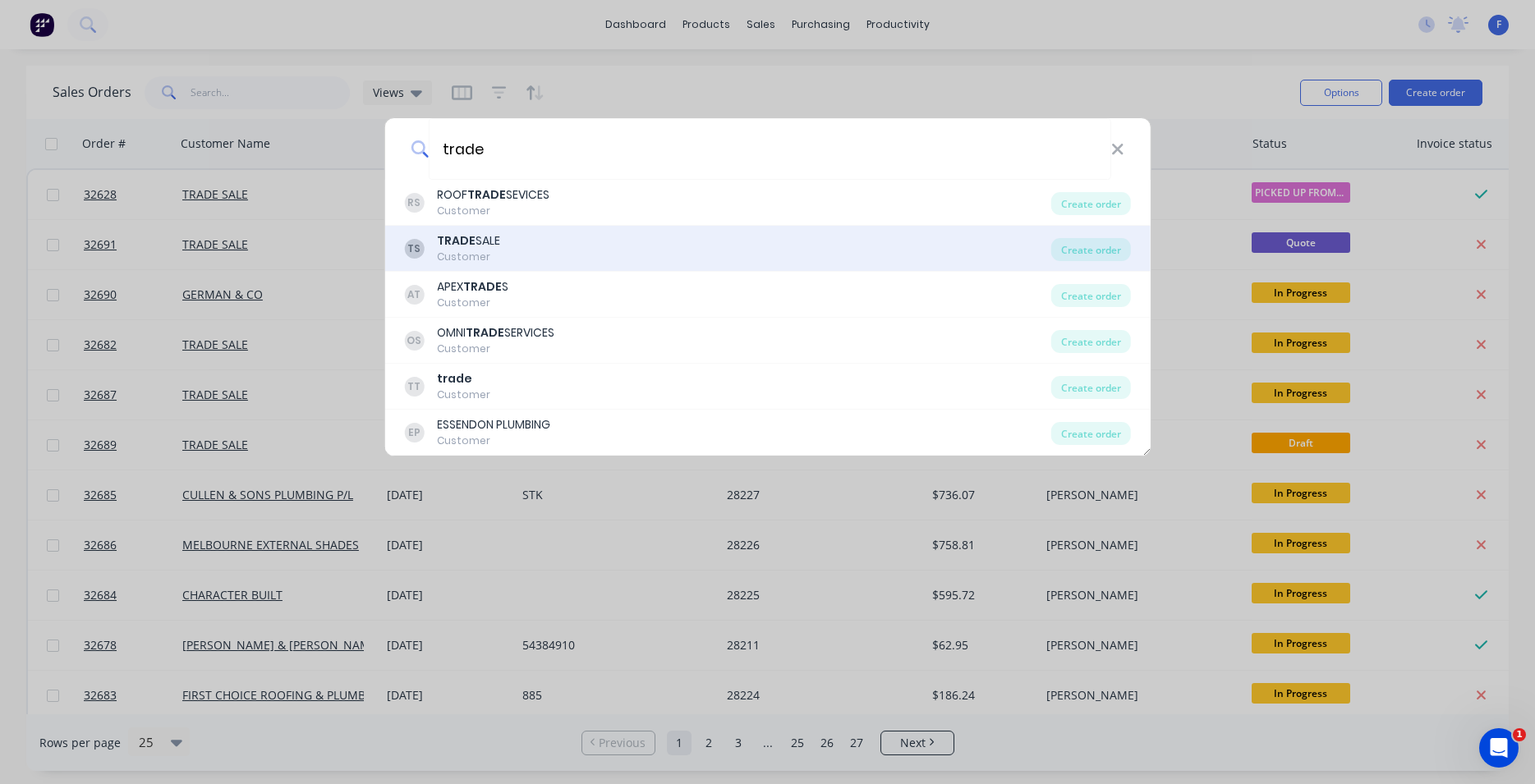
type input "trade"
click at [583, 241] on div "TS TRADE SALE Customer" at bounding box center [728, 248] width 647 height 32
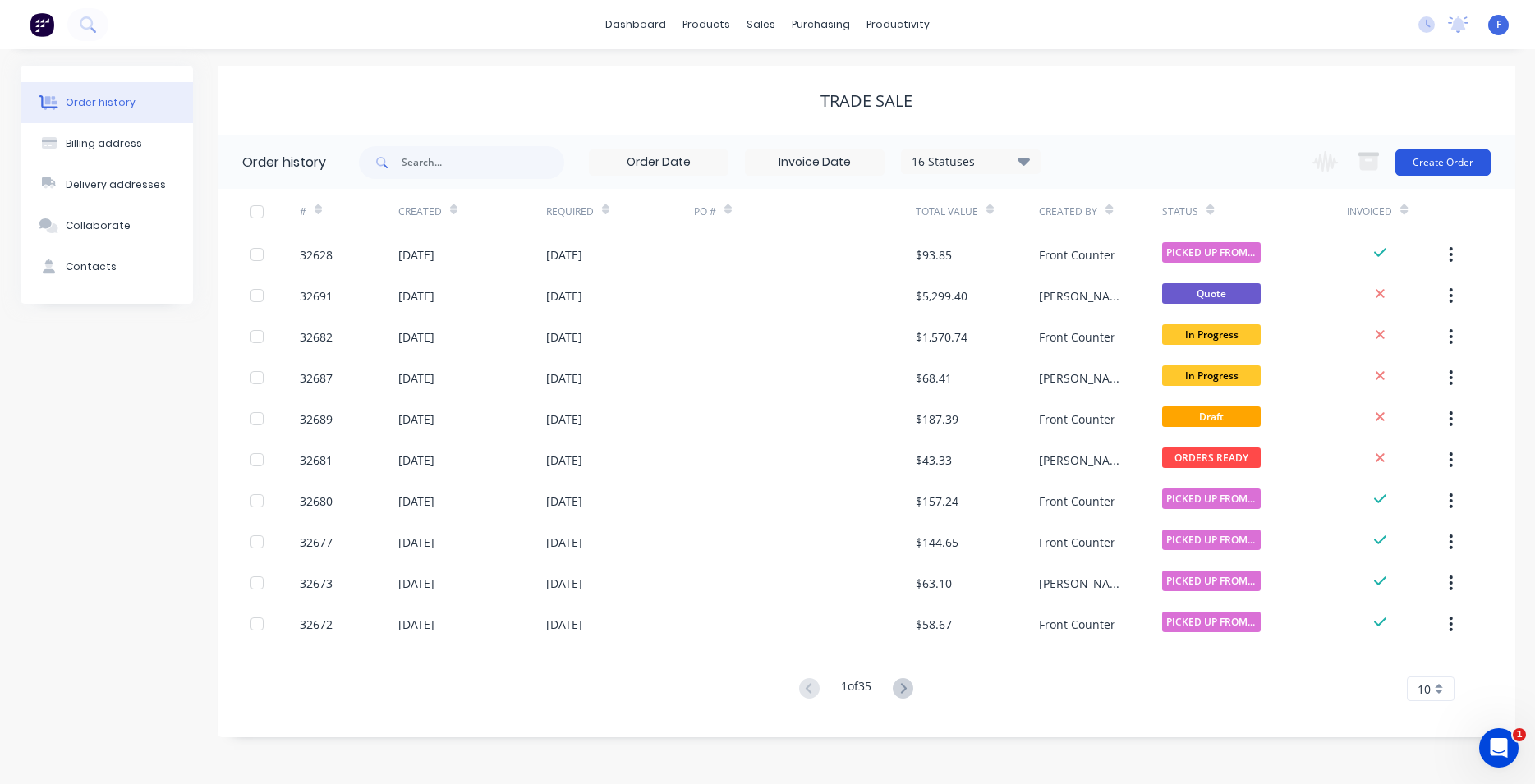
click at [1427, 170] on button "Create Order" at bounding box center [1444, 163] width 95 height 26
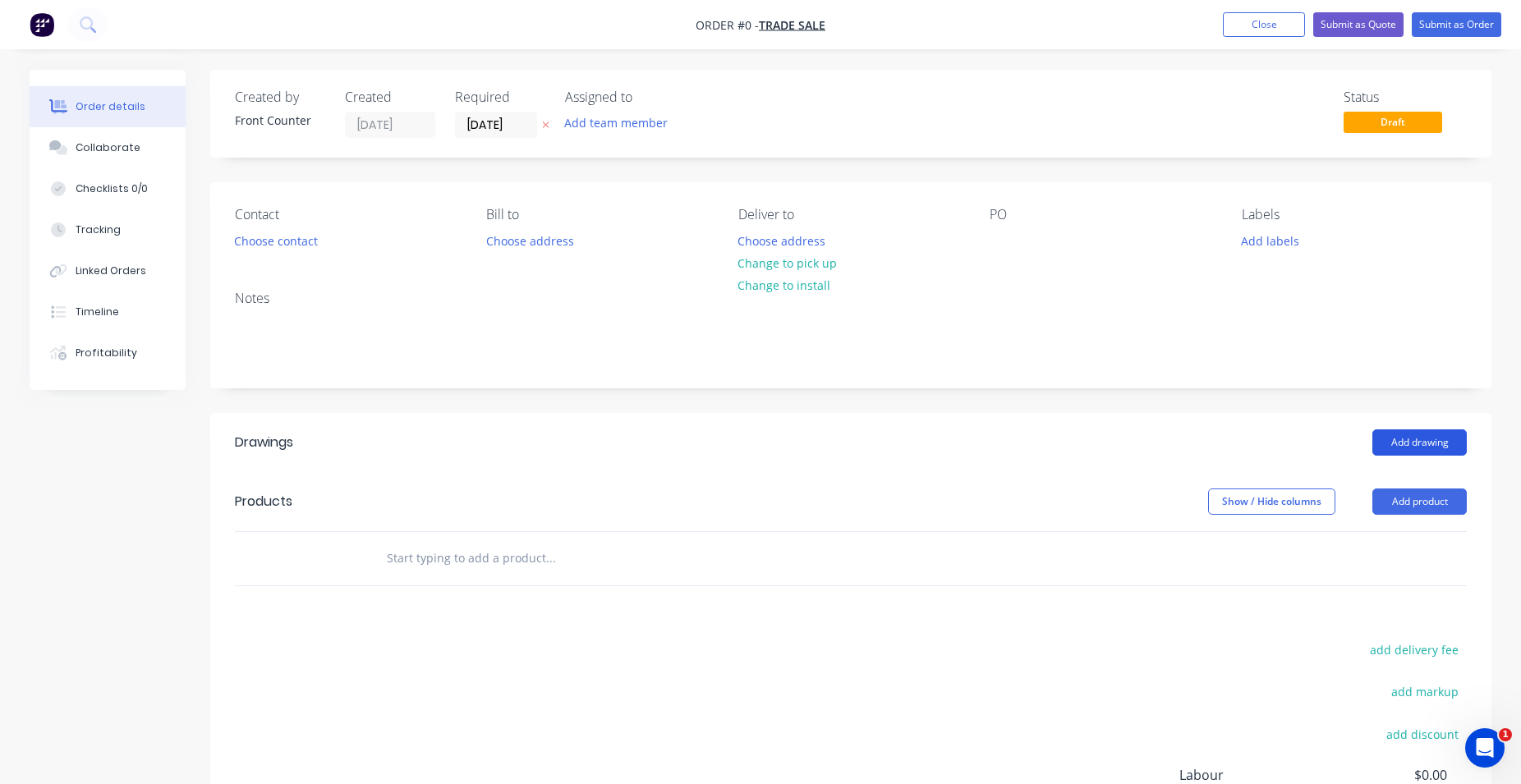
click at [1395, 435] on button "Add drawing" at bounding box center [1419, 442] width 94 height 26
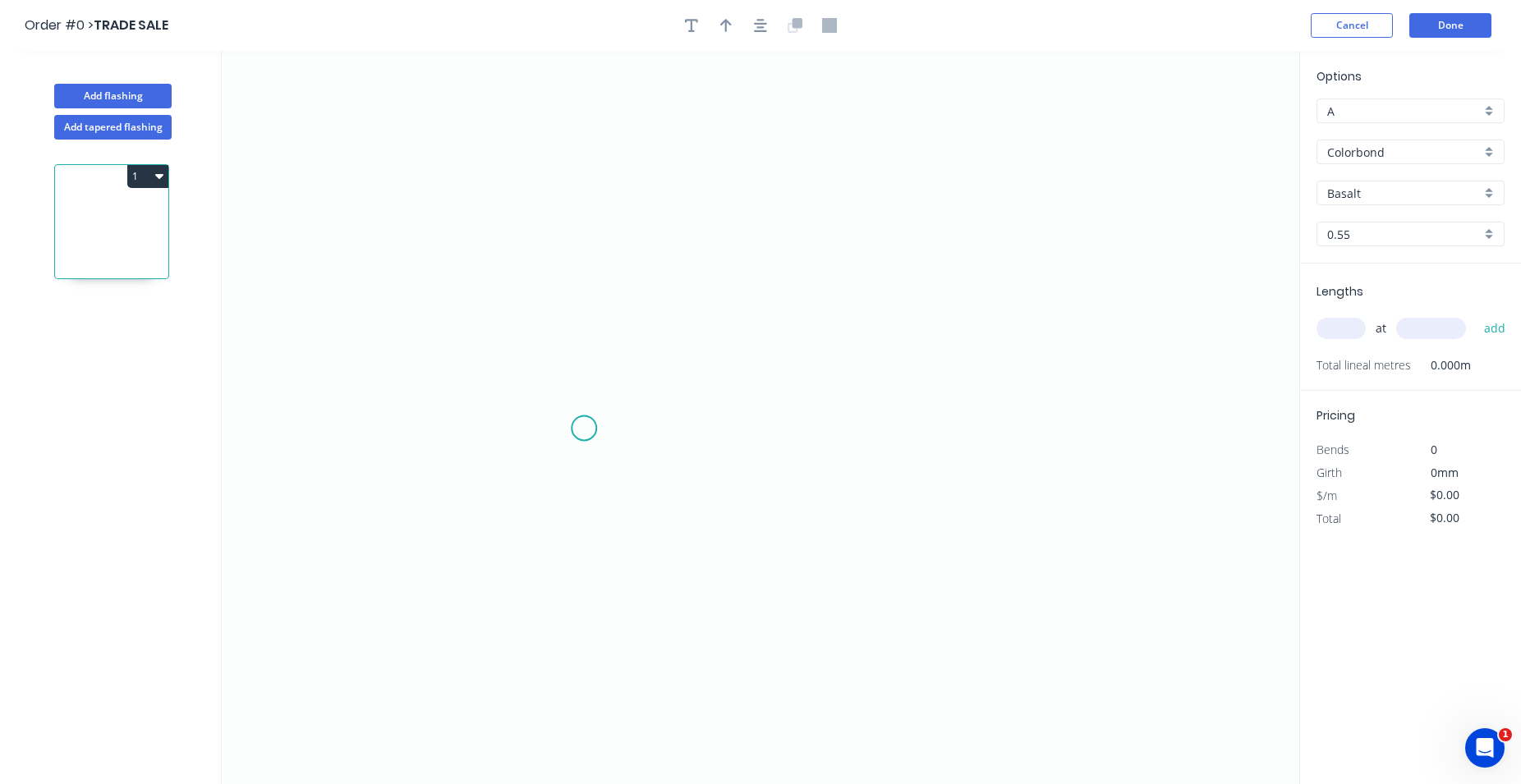
click at [582, 428] on icon "0" at bounding box center [760, 418] width 1078 height 733
click at [580, 190] on icon "0" at bounding box center [760, 418] width 1078 height 733
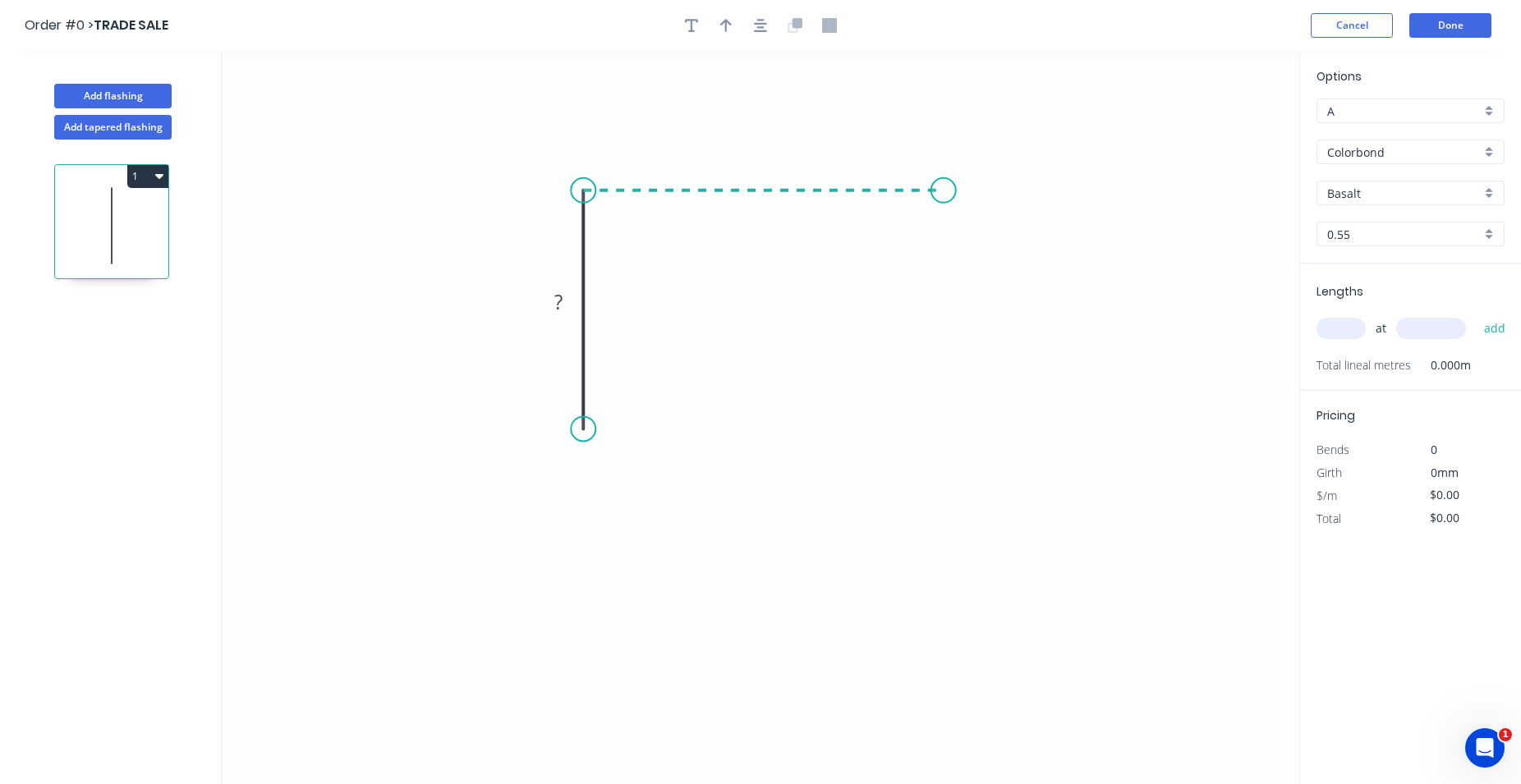
click at [942, 199] on icon "0 ?" at bounding box center [760, 418] width 1078 height 733
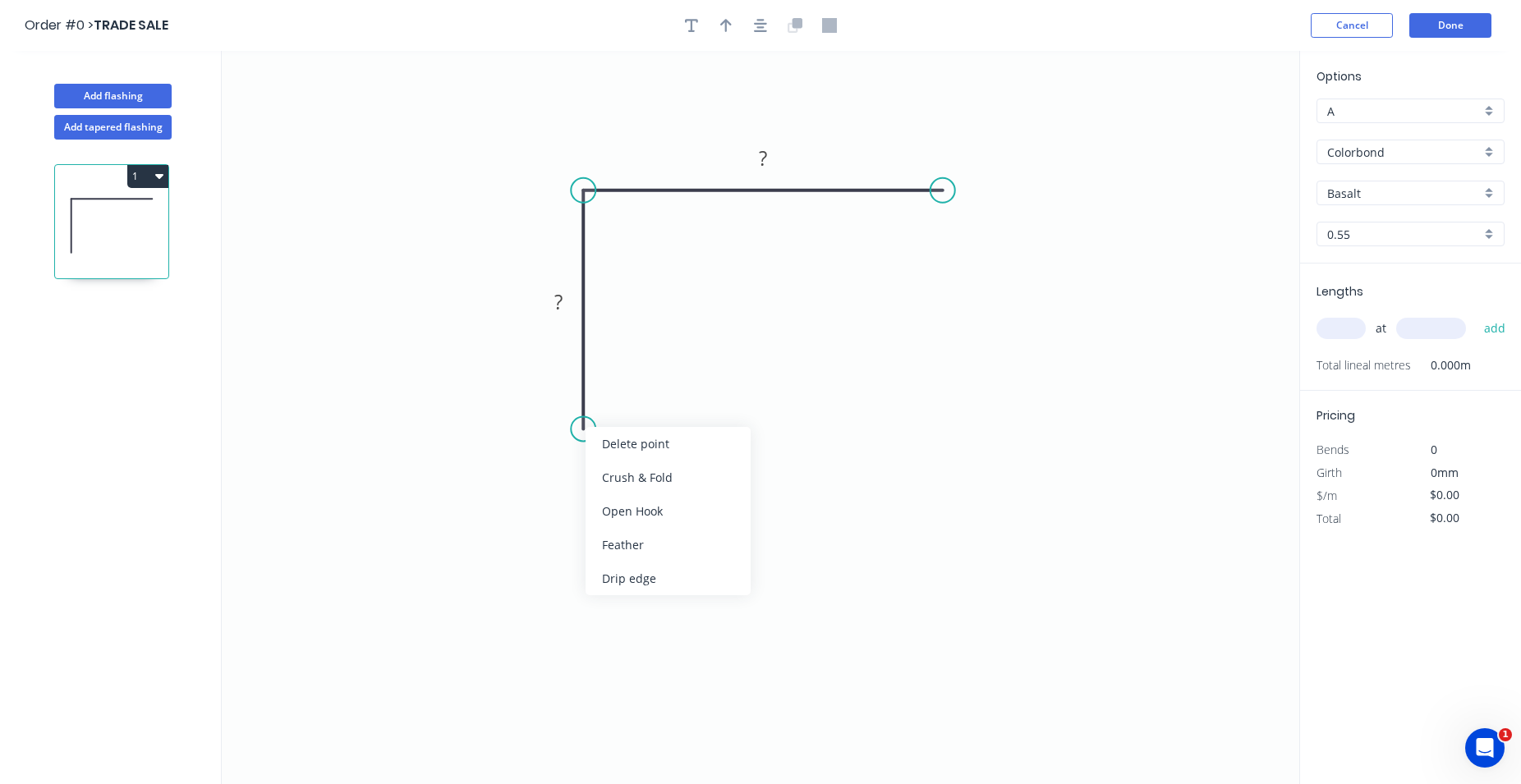
click at [644, 536] on div "Feather" at bounding box center [668, 545] width 165 height 34
click at [645, 485] on div "Flip bend" at bounding box center [671, 482] width 165 height 34
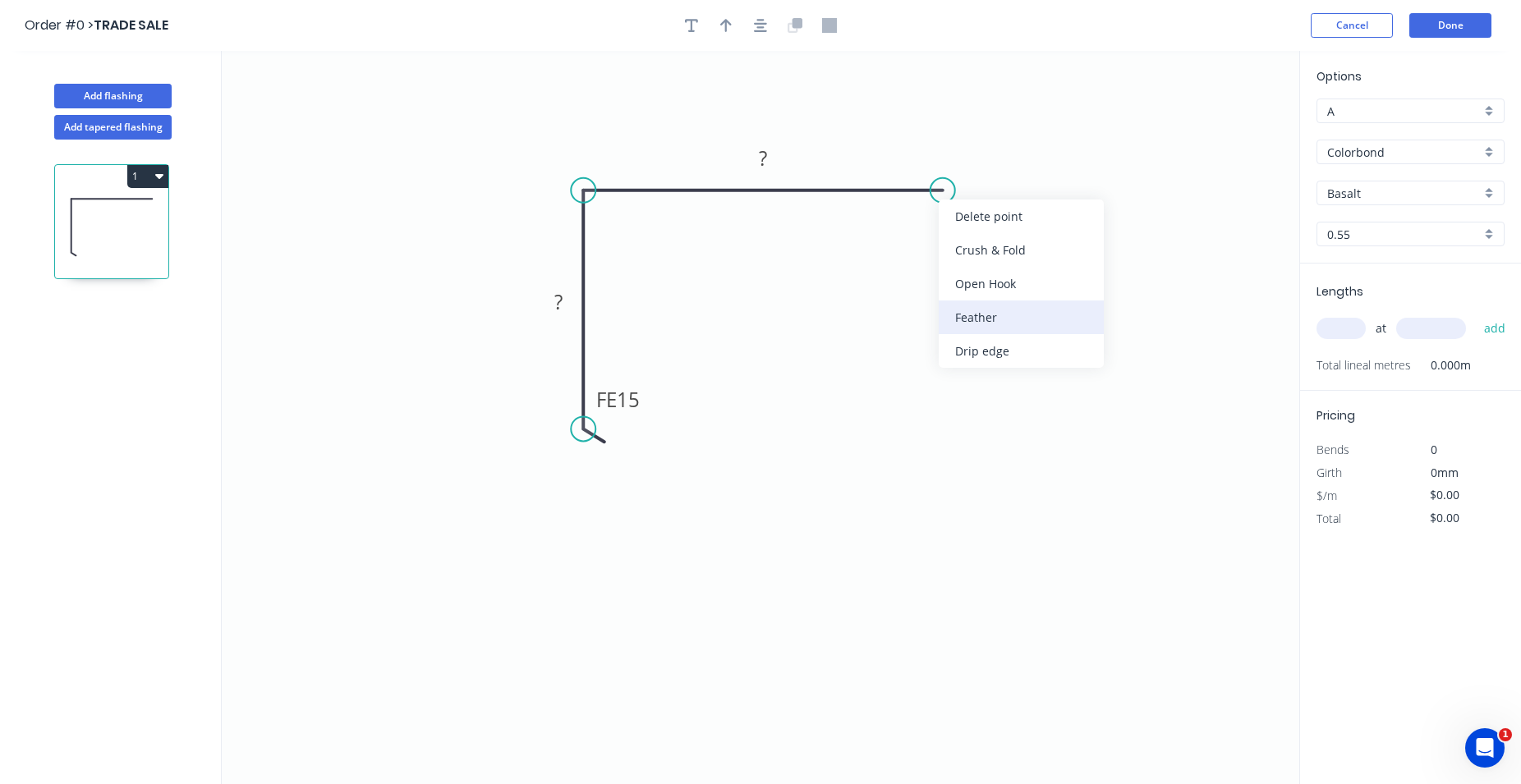
click at [1049, 324] on div "Feather" at bounding box center [1021, 317] width 165 height 34
click at [640, 398] on tspan "15" at bounding box center [628, 399] width 23 height 27
type input "$16.67"
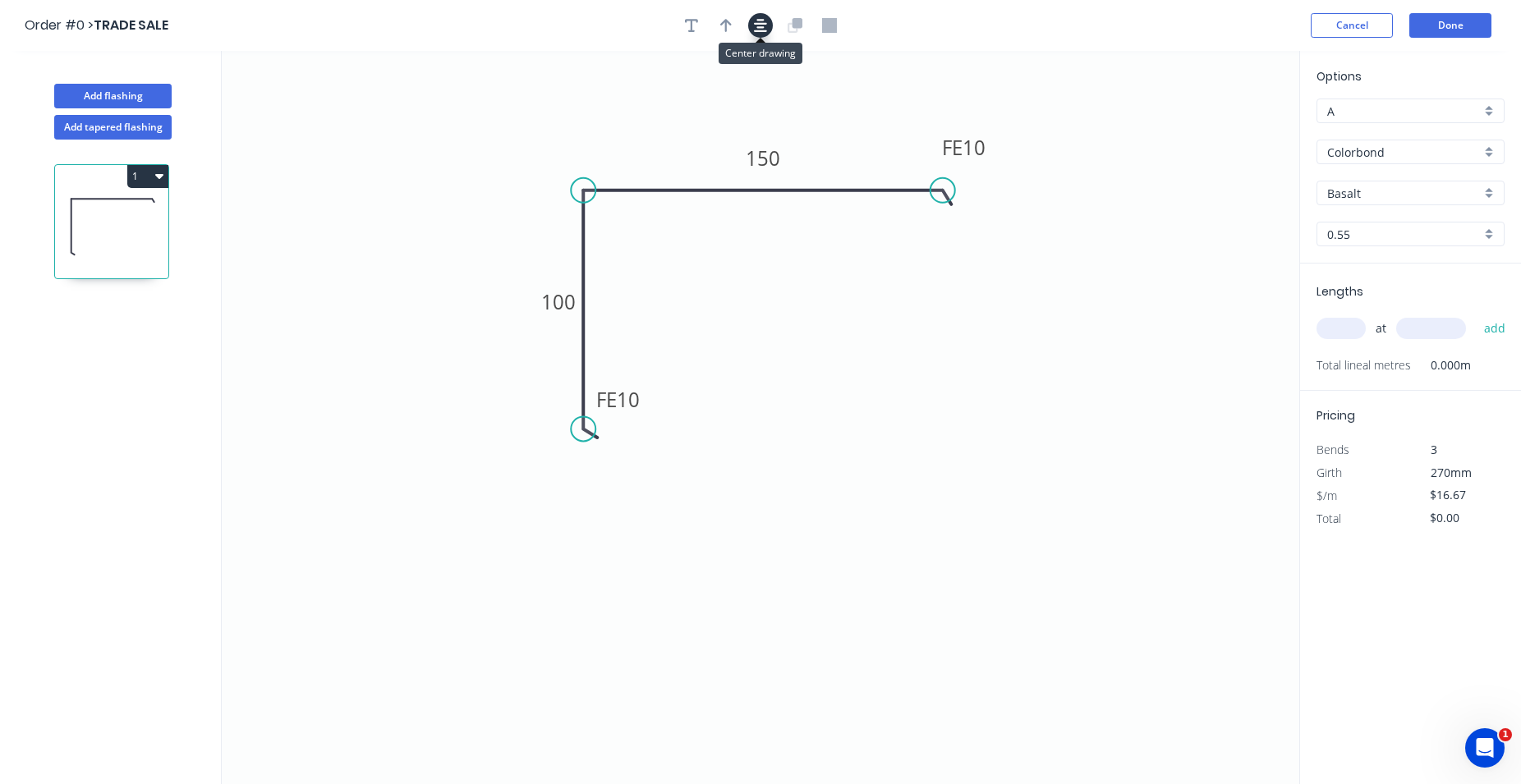
click at [765, 19] on icon "button" at bounding box center [760, 26] width 13 height 15
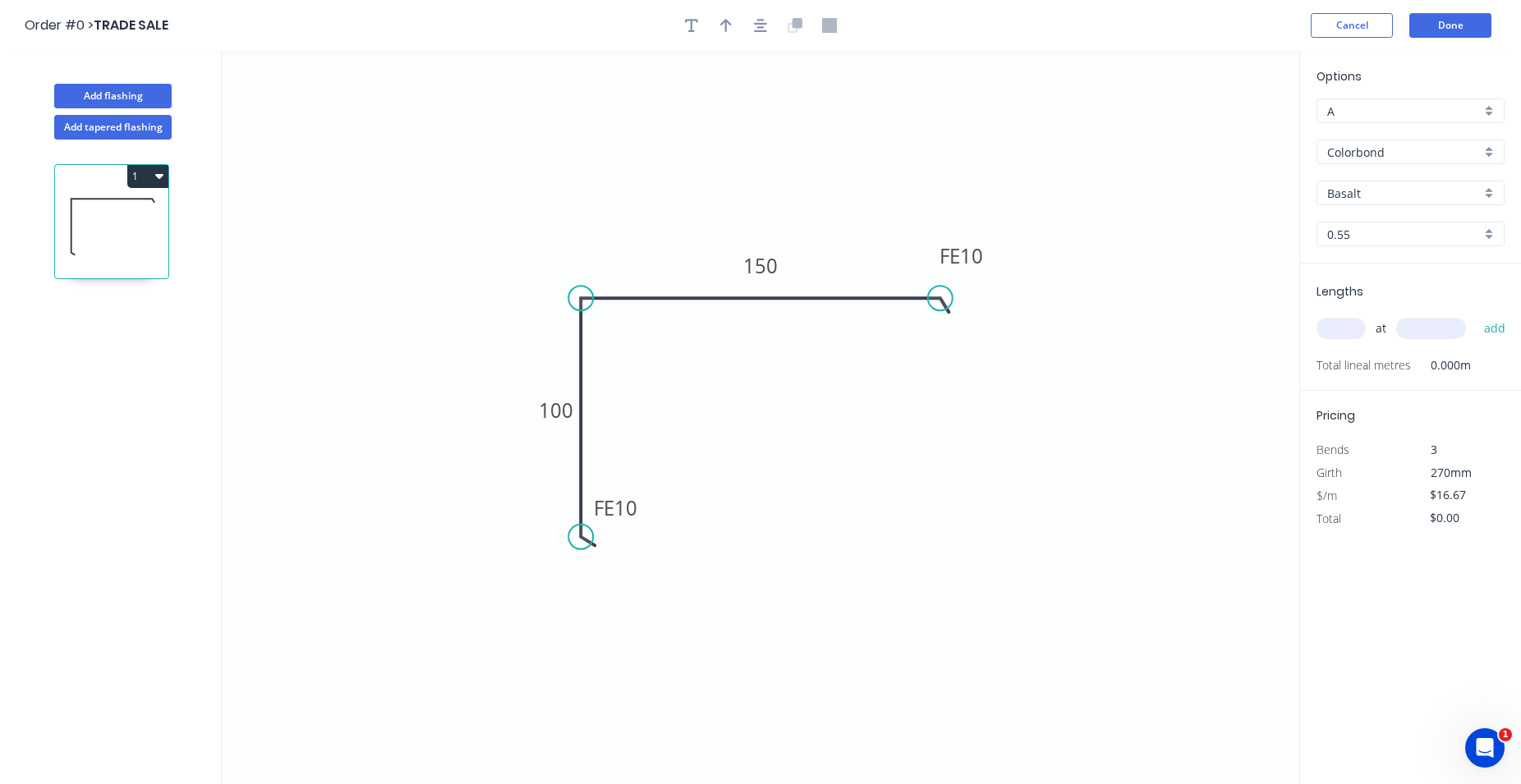
drag, startPoint x: 1343, startPoint y: 320, endPoint x: 1277, endPoint y: 307, distance: 67.3
click at [1342, 320] on input "text" at bounding box center [1341, 328] width 49 height 21
type input "2"
type input "6000"
click at [1476, 314] on button "add" at bounding box center [1495, 328] width 38 height 28
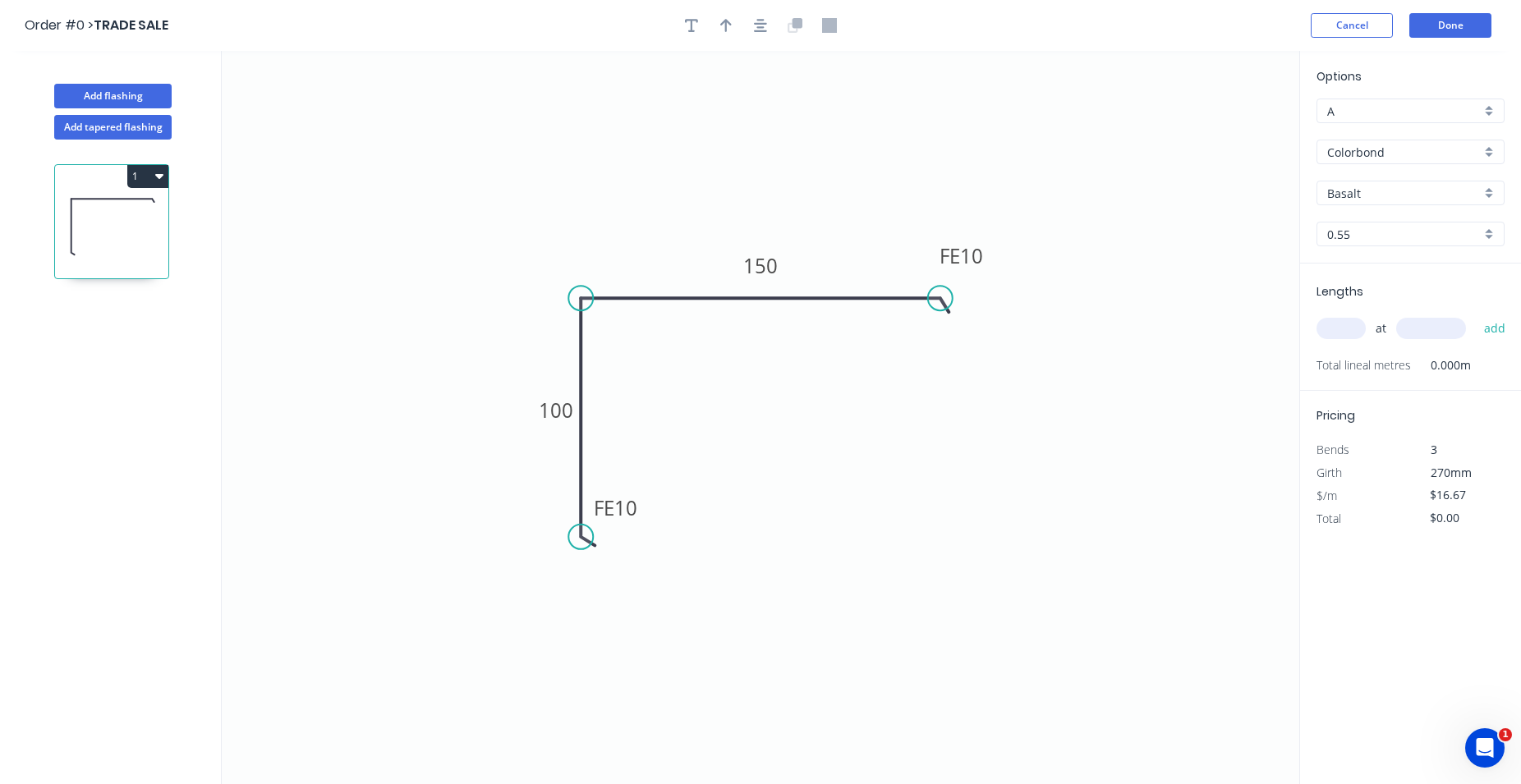
type input "$200.04"
click at [1440, 26] on button "Done" at bounding box center [1451, 25] width 82 height 25
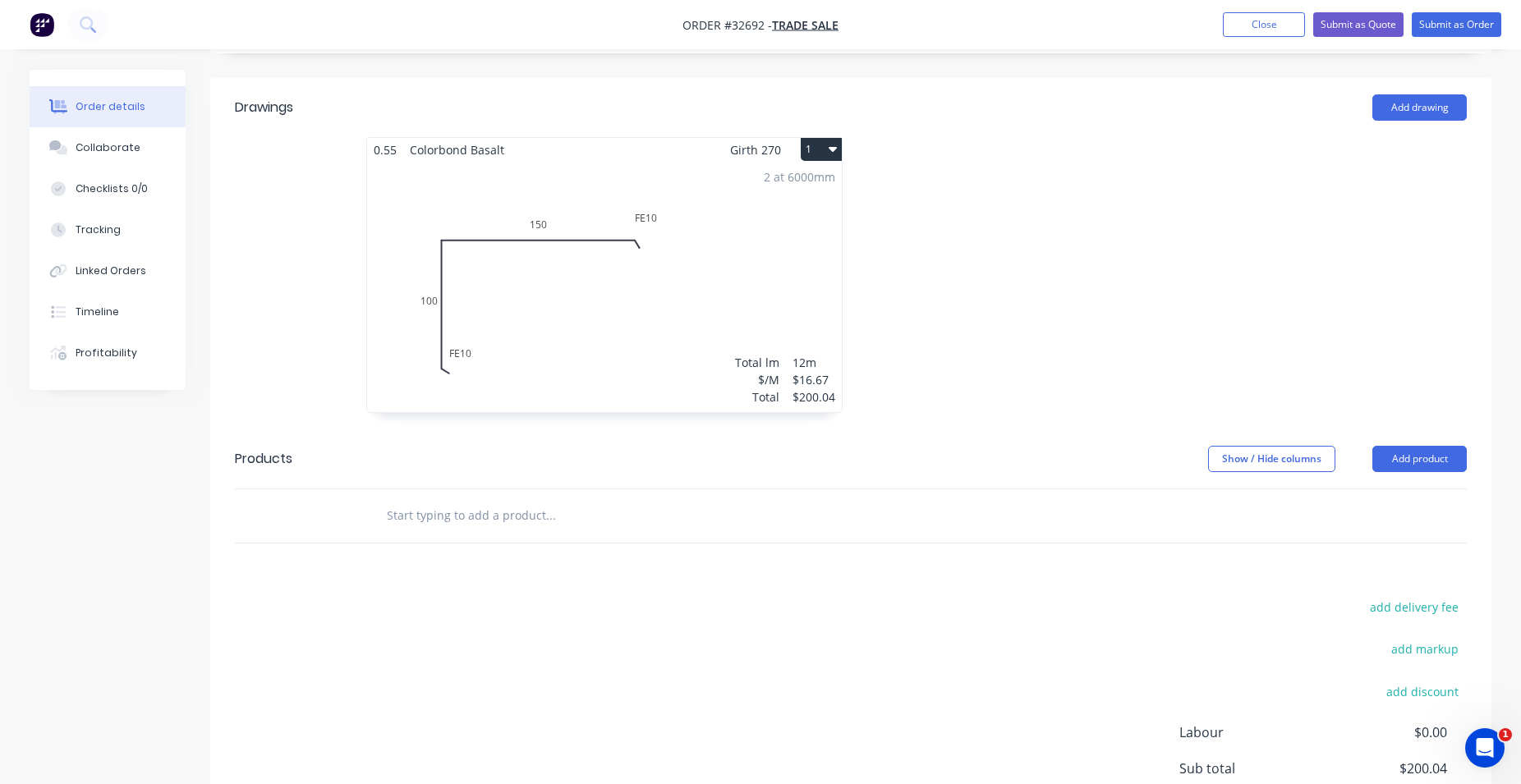
scroll to position [514, 0]
